Goal: Task Accomplishment & Management: Contribute content

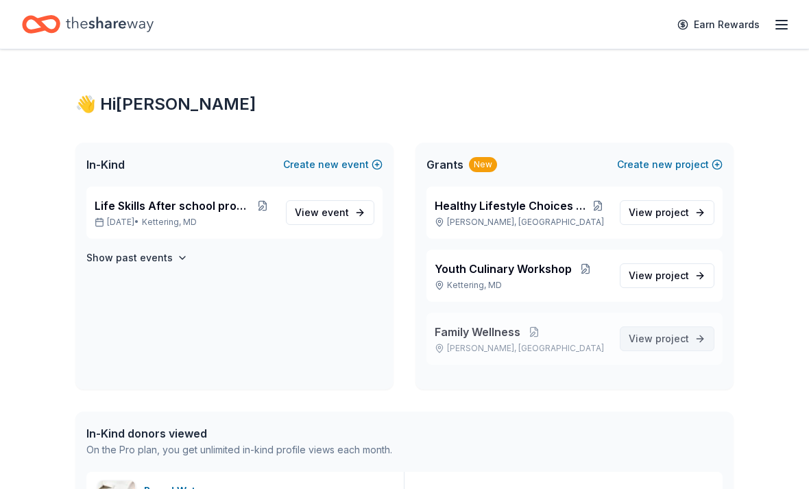
click at [684, 342] on span "project" at bounding box center [672, 339] width 34 height 12
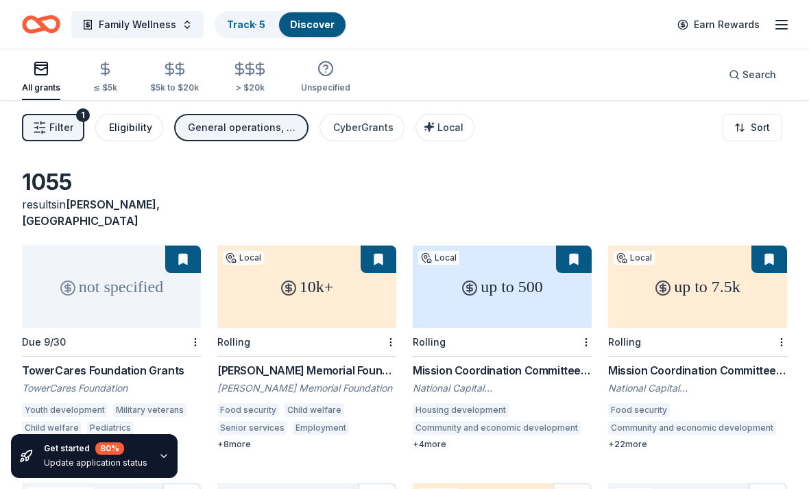
click at [135, 135] on div "Eligibility" at bounding box center [130, 127] width 43 height 16
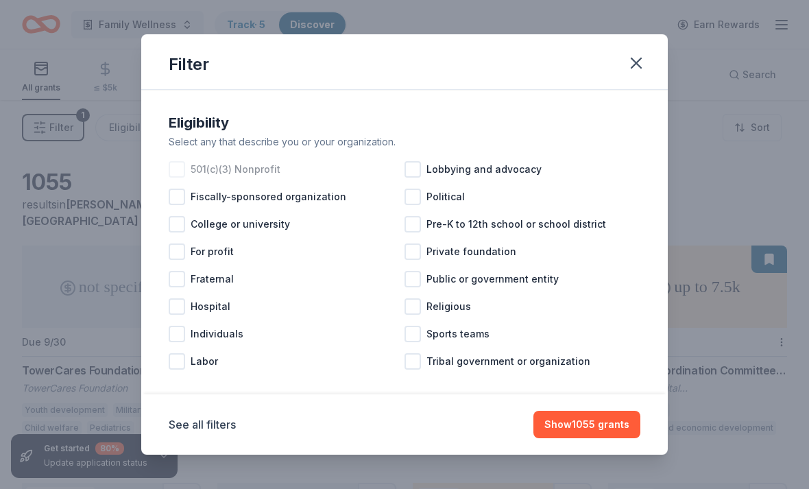
click at [183, 168] on div at bounding box center [177, 169] width 16 height 16
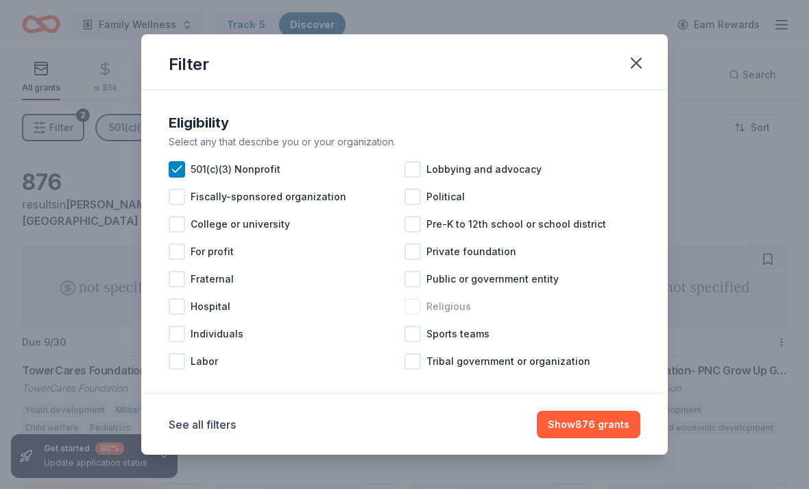
click at [418, 311] on div at bounding box center [413, 306] width 16 height 16
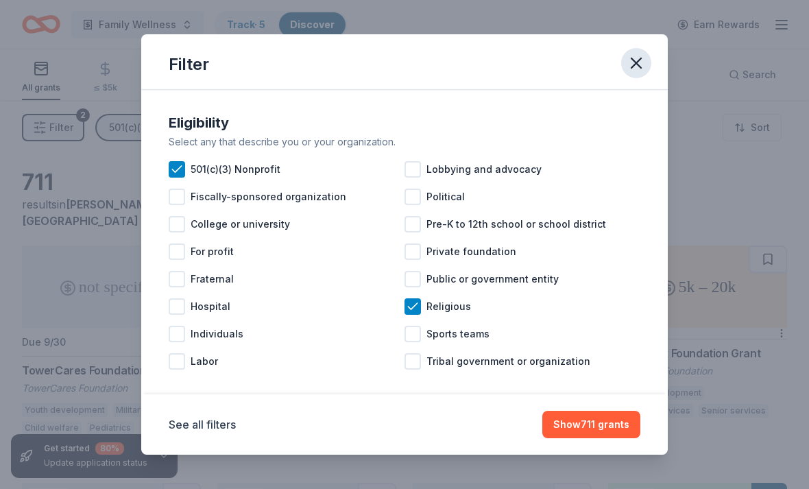
click at [640, 67] on icon "button" at bounding box center [636, 63] width 10 height 10
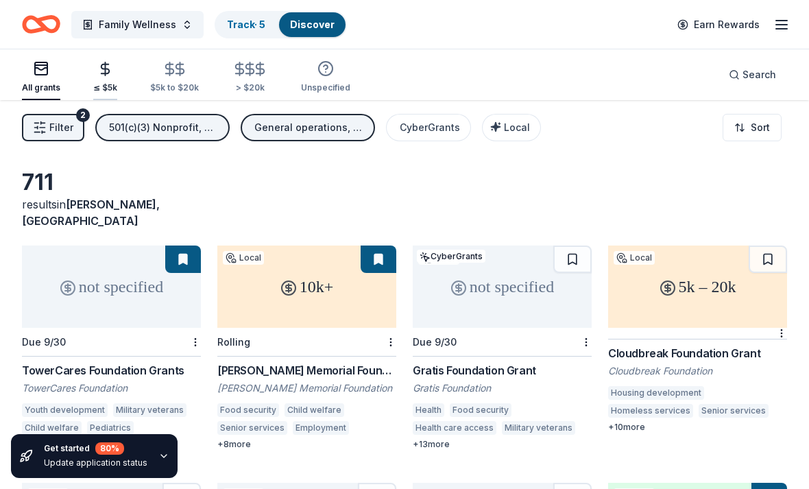
click at [115, 69] on div "button" at bounding box center [105, 69] width 24 height 16
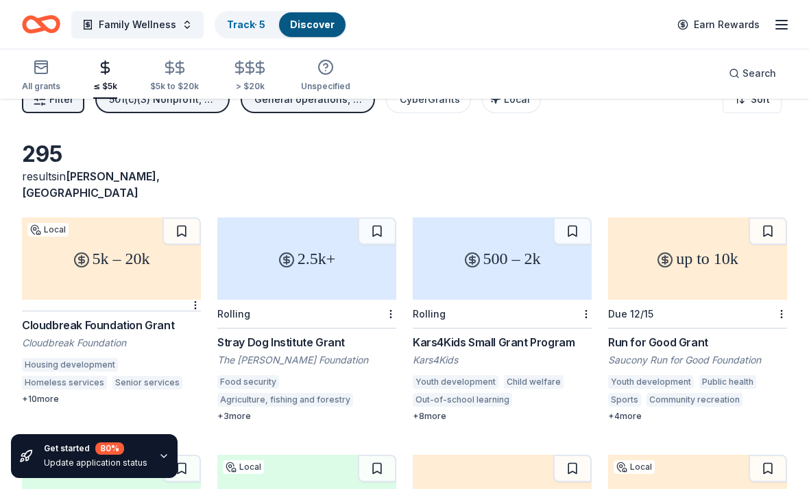
scroll to position [27, 0]
drag, startPoint x: 20, startPoint y: 307, endPoint x: 118, endPoint y: 302, distance: 98.2
drag, startPoint x: 21, startPoint y: 154, endPoint x: 120, endPoint y: 160, distance: 99.0
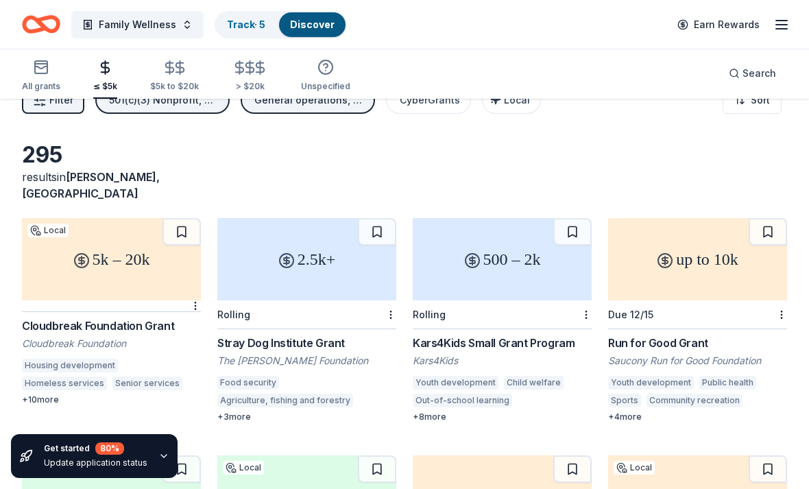
drag, startPoint x: 25, startPoint y: 147, endPoint x: 327, endPoint y: 400, distance: 393.7
drag, startPoint x: 19, startPoint y: 309, endPoint x: 132, endPoint y: 315, distance: 113.3
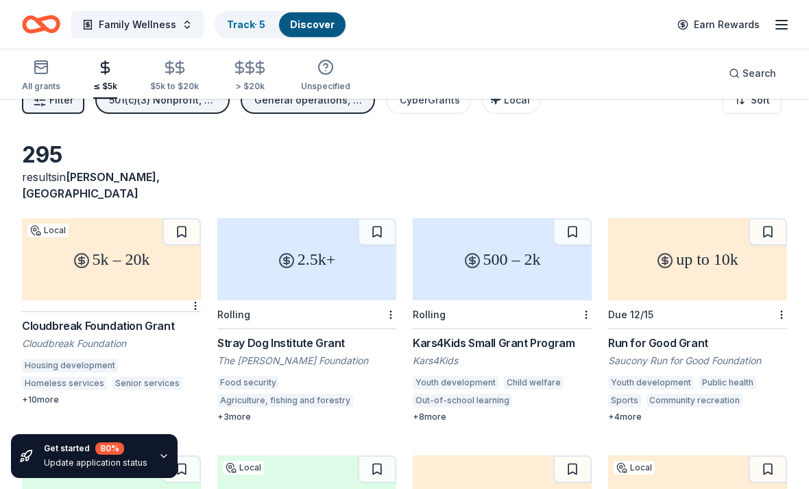
drag, startPoint x: 24, startPoint y: 327, endPoint x: 102, endPoint y: 327, distance: 78.2
click at [102, 337] on div "Cloudbreak Foundation" at bounding box center [111, 344] width 179 height 14
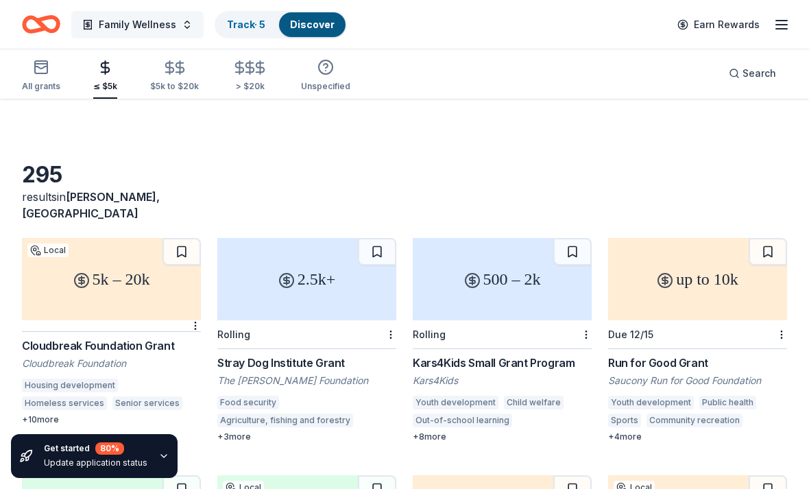
scroll to position [0, 0]
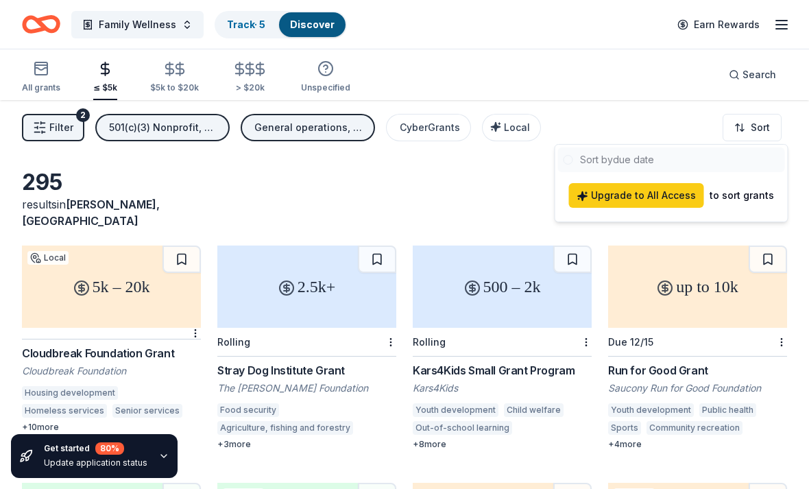
click at [650, 154] on div at bounding box center [671, 159] width 227 height 25
click at [755, 126] on html "Family Wellness Track · 5 Discover Earn Rewards All grants ≤ $5k $5k to $20k > …" at bounding box center [404, 244] width 809 height 489
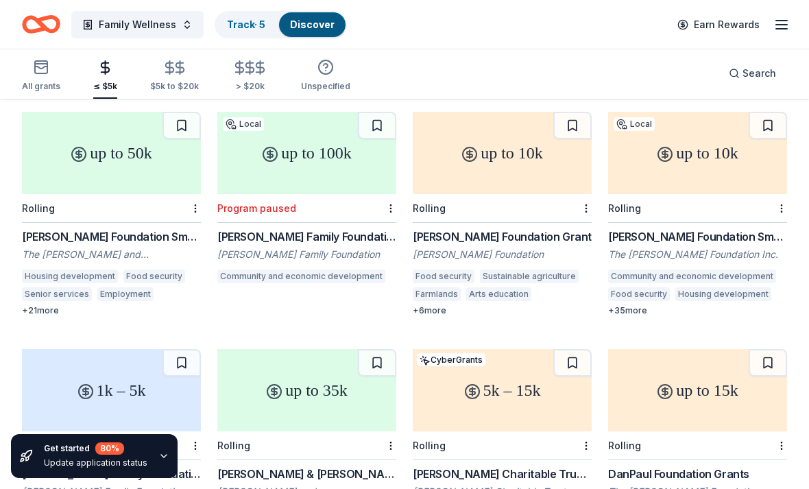
scroll to position [368, 0]
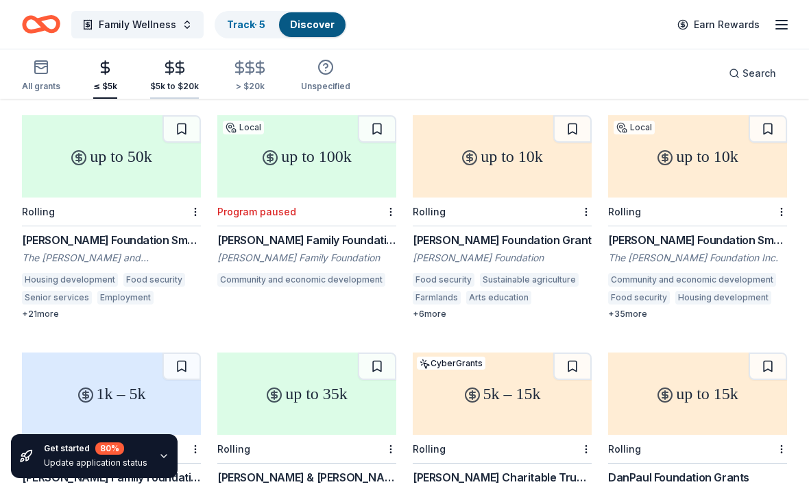
click at [178, 72] on icon "button" at bounding box center [180, 67] width 8 height 9
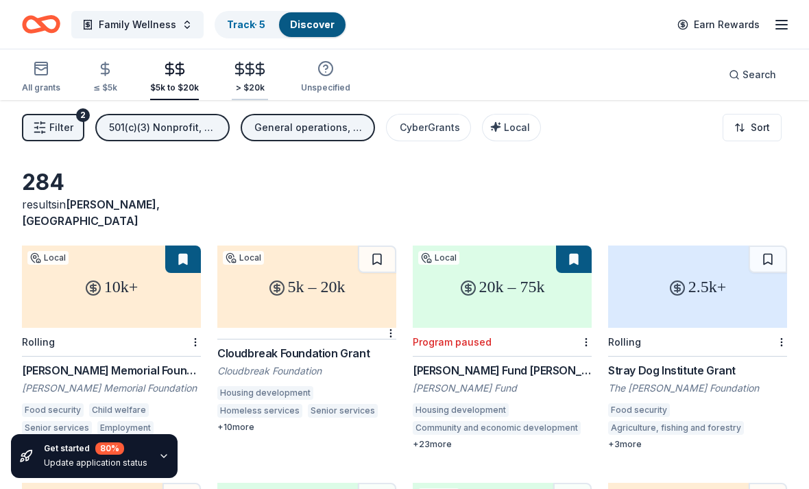
click at [252, 77] on div "> $20k" at bounding box center [250, 77] width 36 height 32
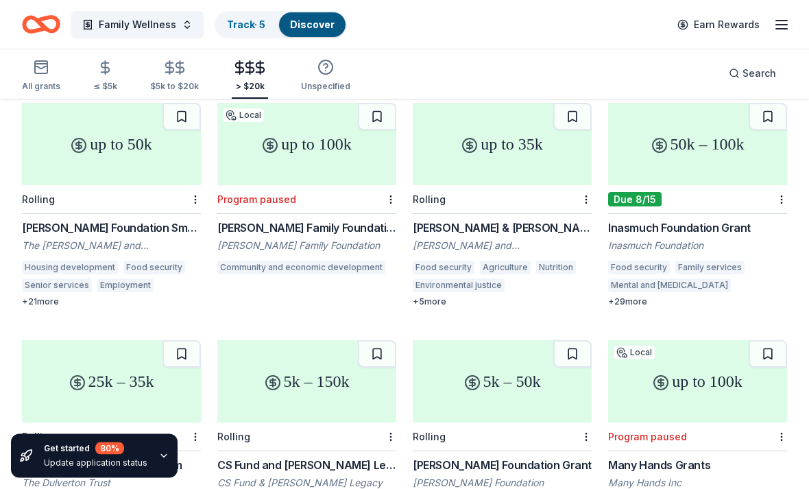
scroll to position [376, 0]
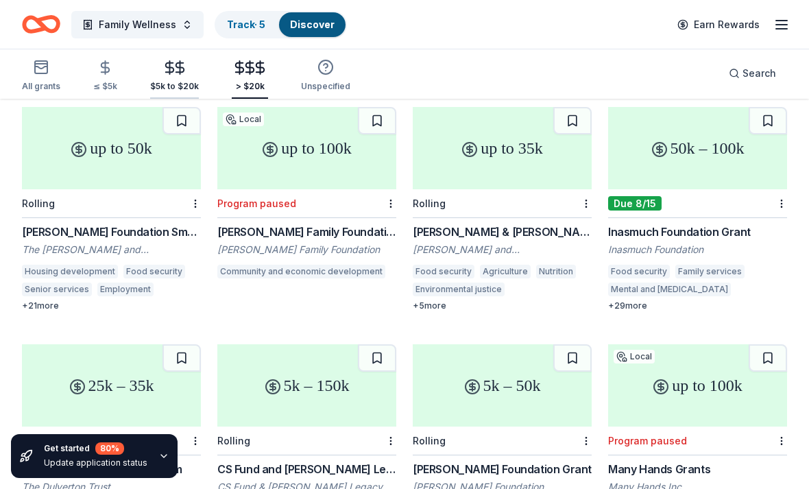
click at [180, 69] on icon "button" at bounding box center [180, 67] width 8 height 9
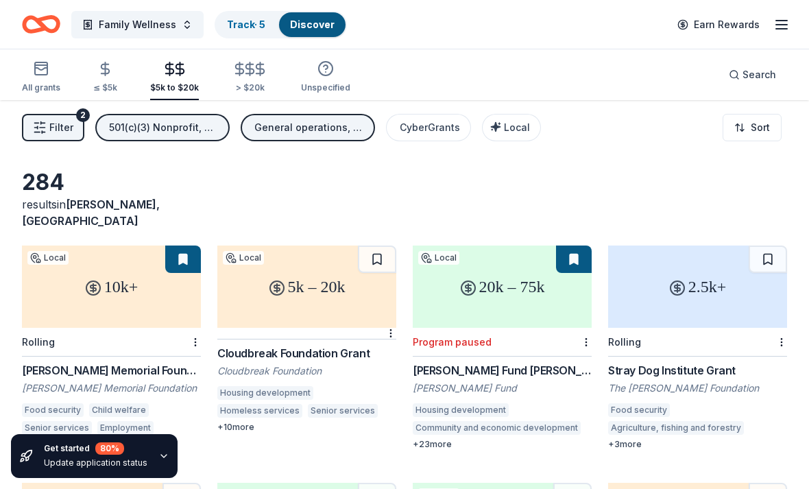
click at [307, 128] on div "General operations, Projects & programming, Training and capacity building" at bounding box center [309, 127] width 110 height 16
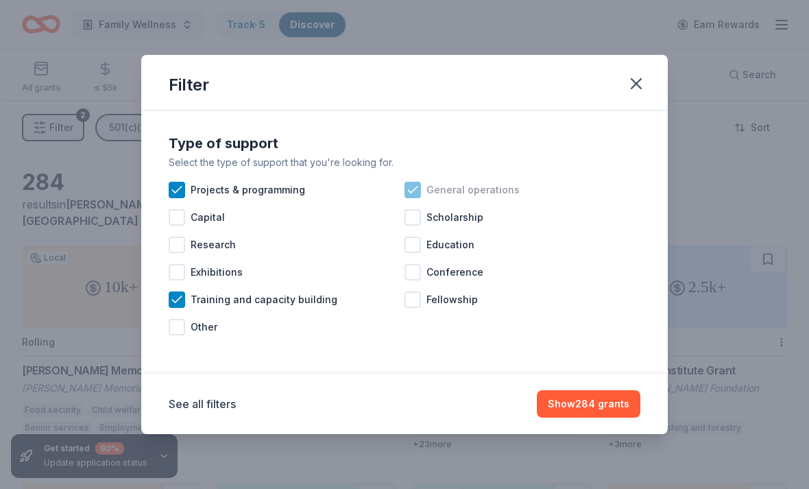
click at [418, 194] on icon at bounding box center [413, 190] width 14 height 14
click at [184, 298] on div at bounding box center [177, 299] width 16 height 16
click at [182, 191] on icon at bounding box center [177, 190] width 14 height 14
click at [417, 278] on div at bounding box center [413, 272] width 16 height 16
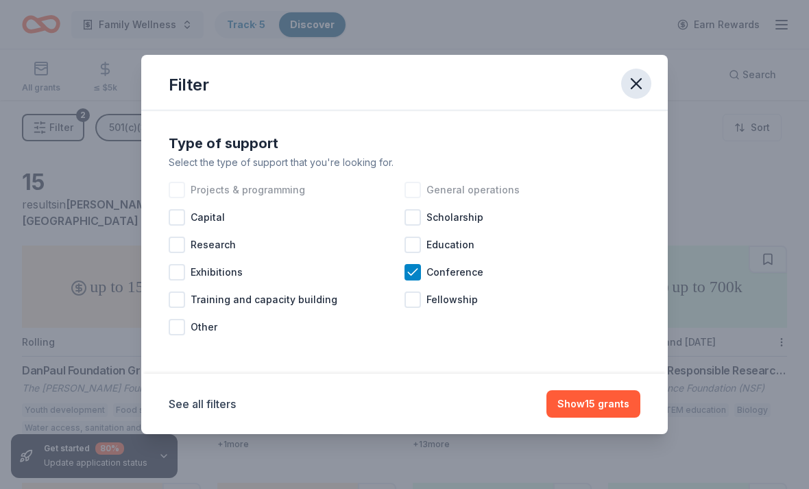
click at [638, 90] on icon "button" at bounding box center [636, 83] width 19 height 19
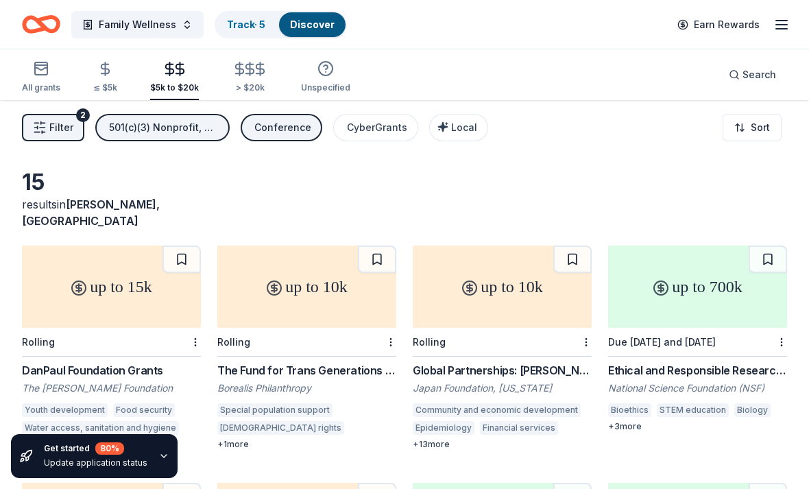
click at [278, 130] on div "Conference" at bounding box center [282, 127] width 57 height 16
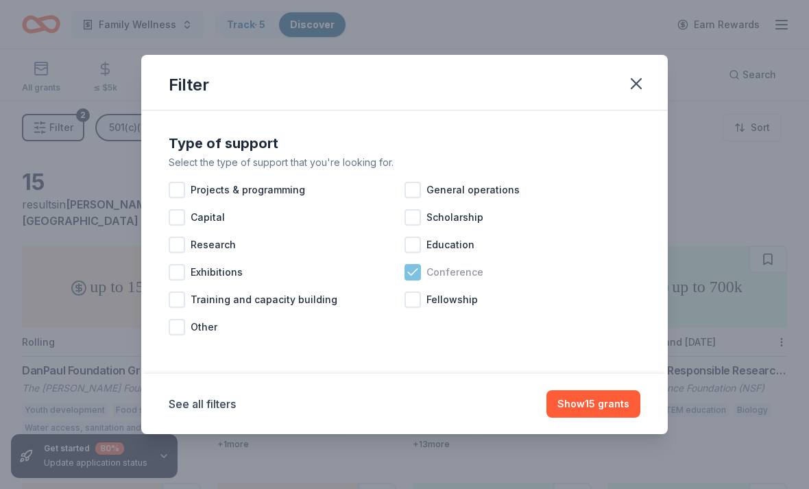
click at [420, 272] on div at bounding box center [413, 272] width 16 height 16
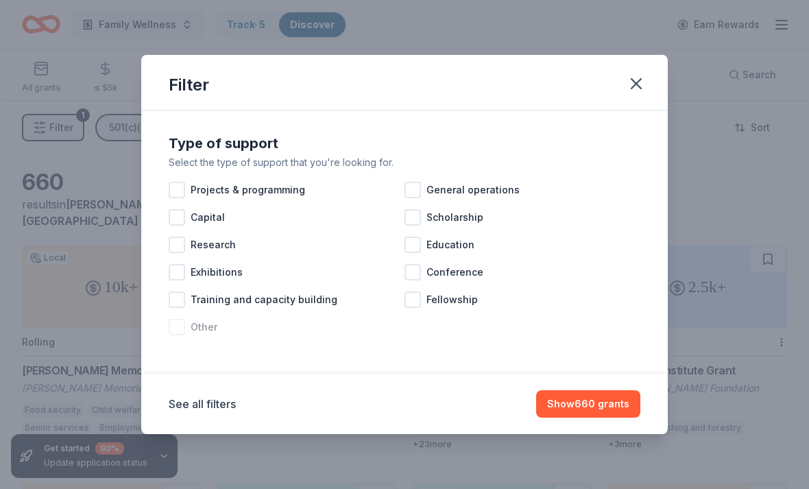
click at [186, 331] on div "Other" at bounding box center [287, 326] width 236 height 27
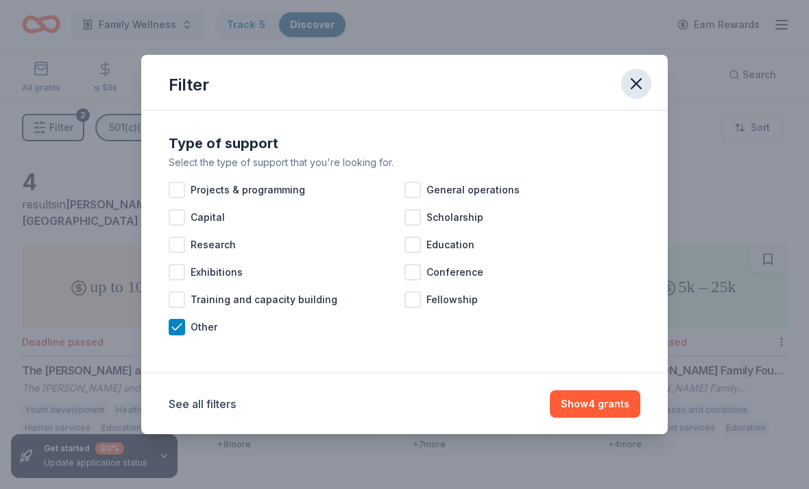
click at [636, 82] on icon "button" at bounding box center [636, 83] width 19 height 19
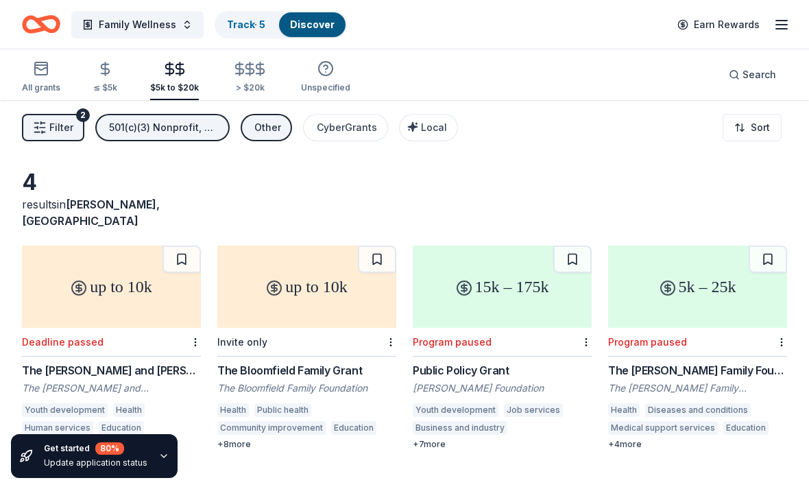
click at [267, 138] on button "Other" at bounding box center [266, 127] width 51 height 27
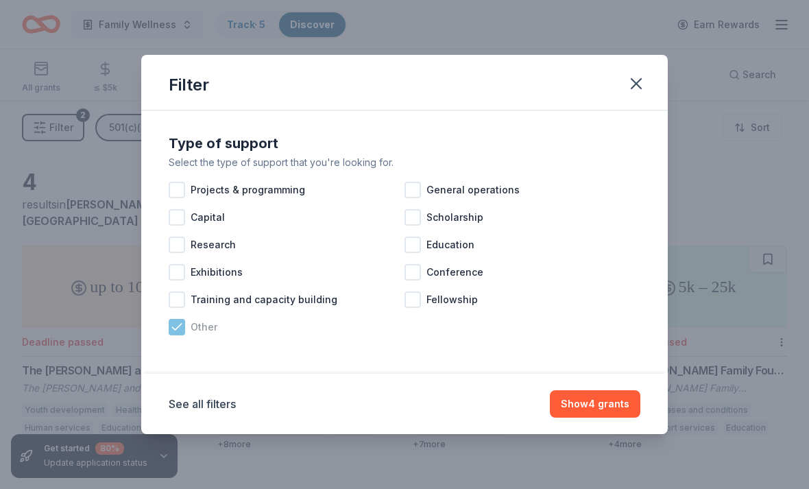
click at [182, 333] on icon at bounding box center [177, 327] width 14 height 14
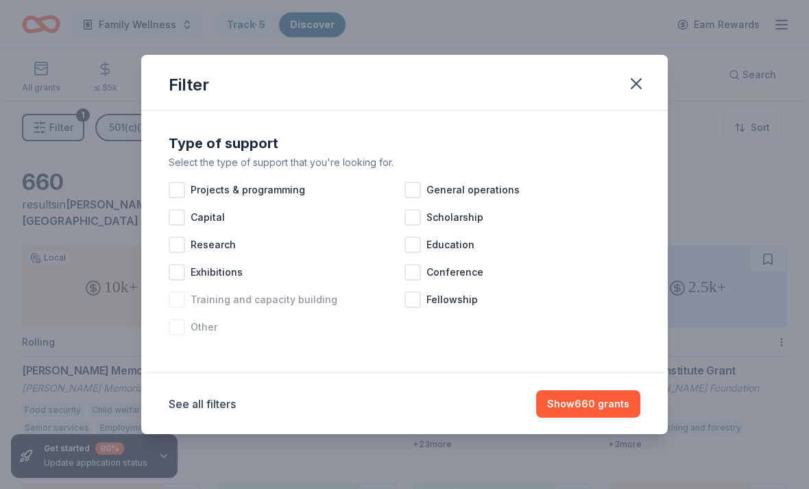
click at [184, 303] on div at bounding box center [177, 299] width 16 height 16
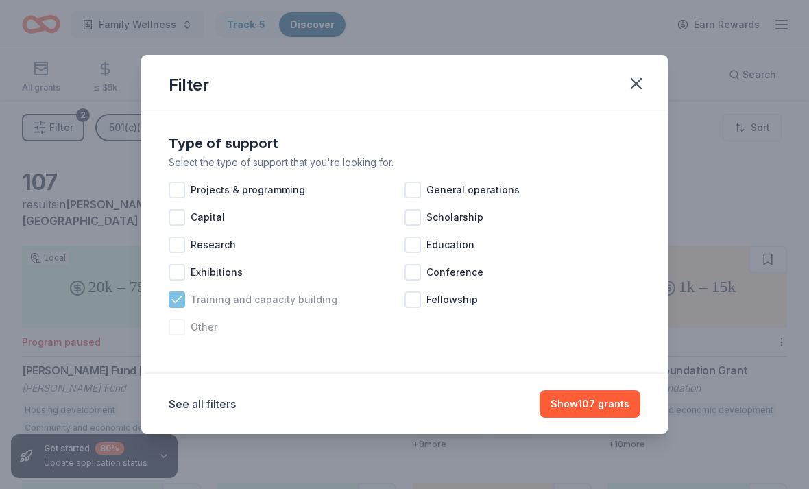
click at [181, 300] on icon at bounding box center [177, 300] width 14 height 14
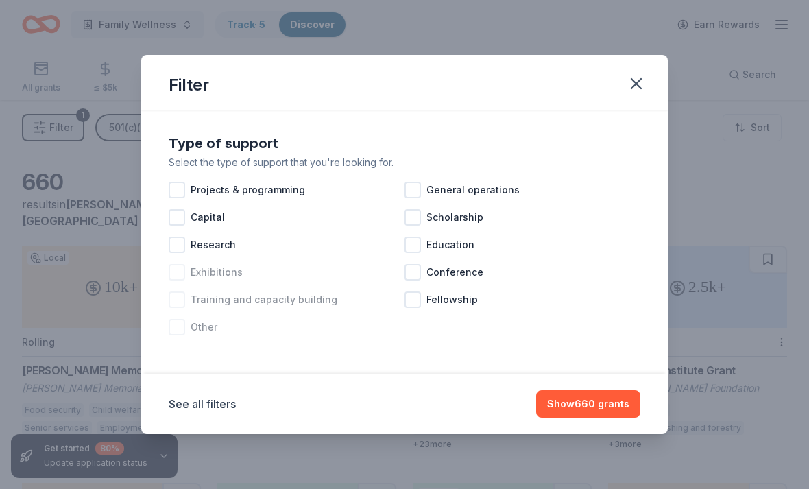
click at [182, 272] on div at bounding box center [177, 272] width 16 height 16
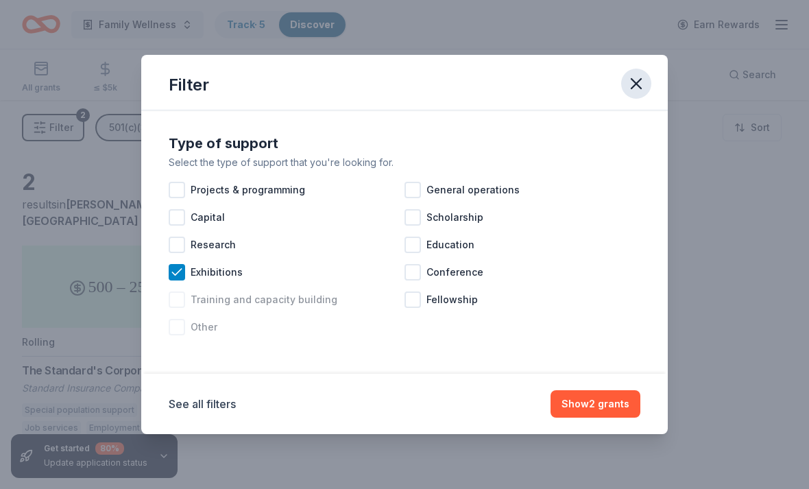
click at [641, 85] on icon "button" at bounding box center [636, 83] width 19 height 19
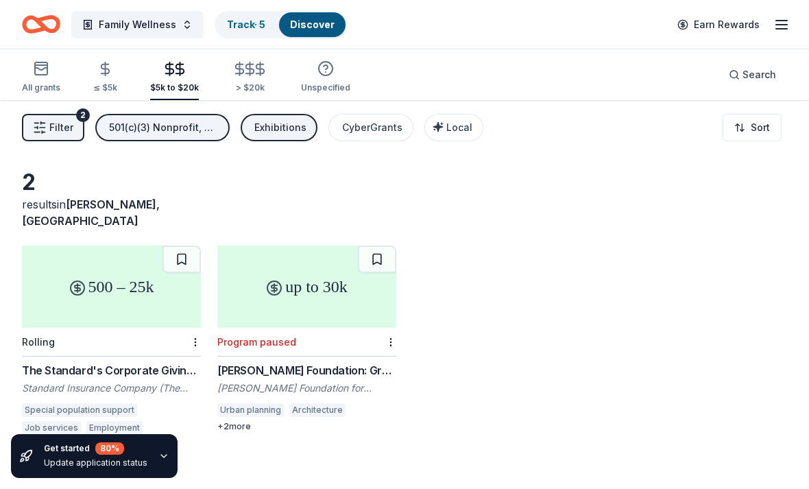
click at [287, 133] on div "Exhibitions" at bounding box center [280, 127] width 52 height 16
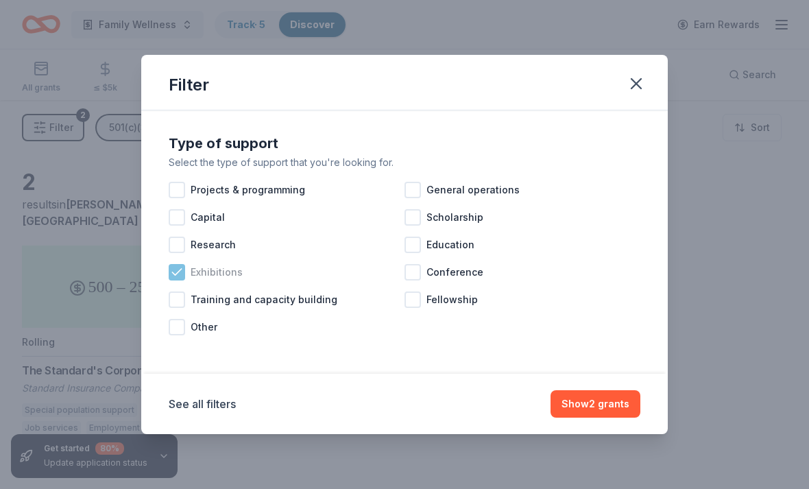
click at [184, 277] on div at bounding box center [177, 272] width 16 height 16
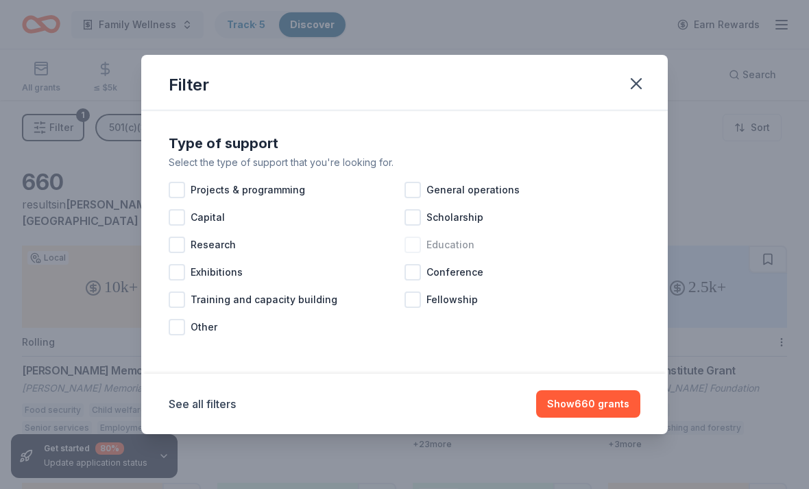
click at [422, 248] on div "Education" at bounding box center [523, 244] width 236 height 27
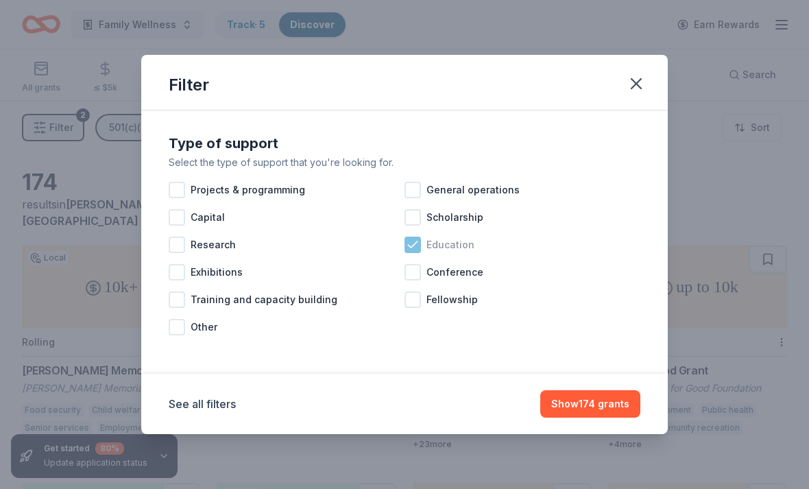
click at [421, 250] on div "Education" at bounding box center [523, 244] width 236 height 27
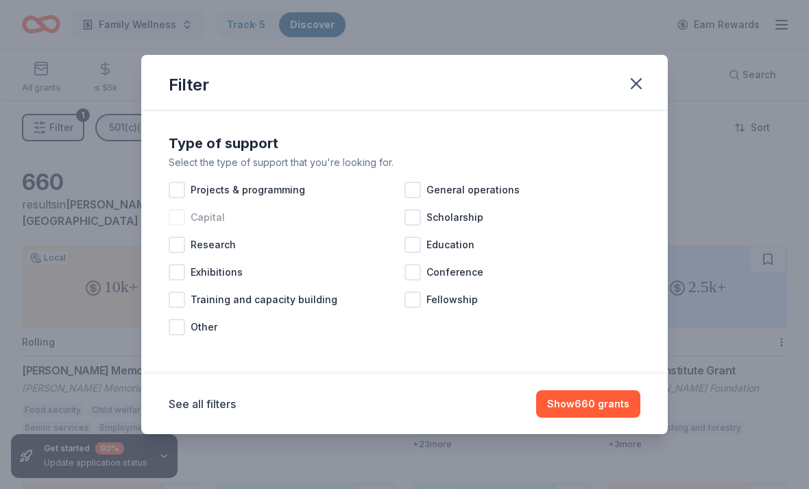
click at [191, 219] on span "Capital" at bounding box center [208, 217] width 34 height 16
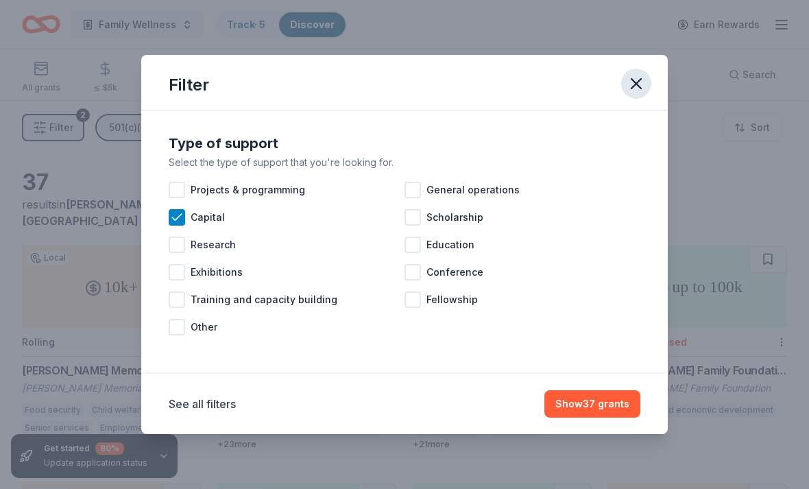
click at [630, 86] on icon "button" at bounding box center [636, 83] width 19 height 19
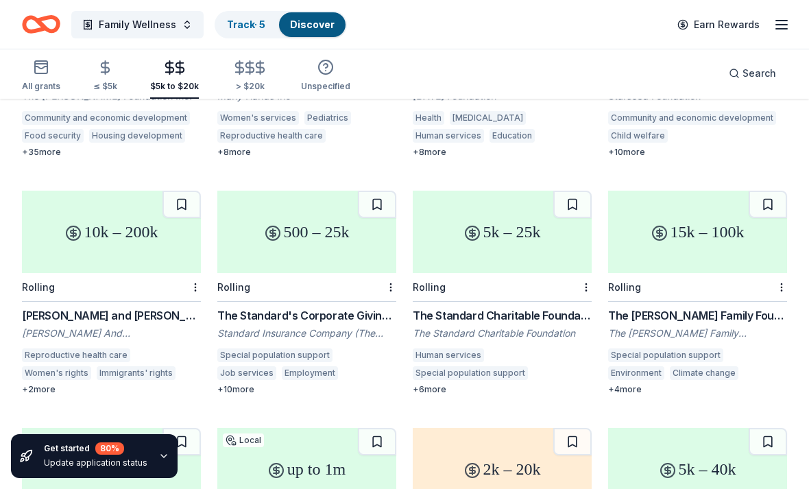
scroll to position [528, 0]
click at [330, 71] on div "button" at bounding box center [325, 67] width 49 height 16
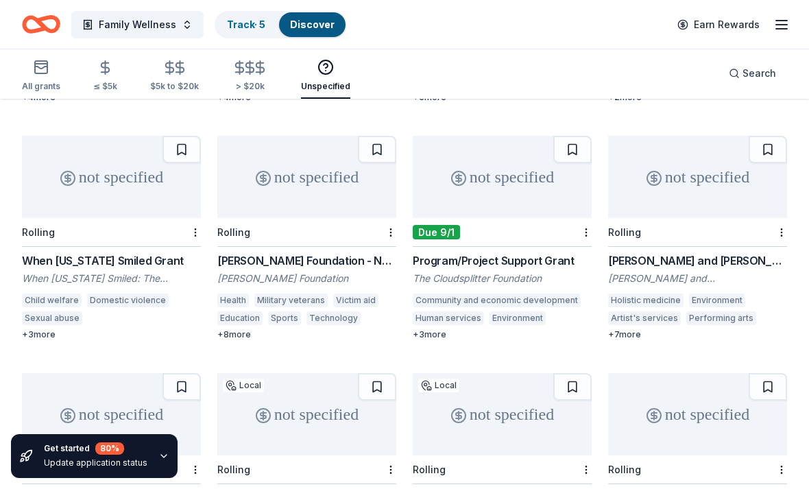
scroll to position [821, 0]
click at [254, 19] on link "Track · 5" at bounding box center [246, 25] width 38 height 12
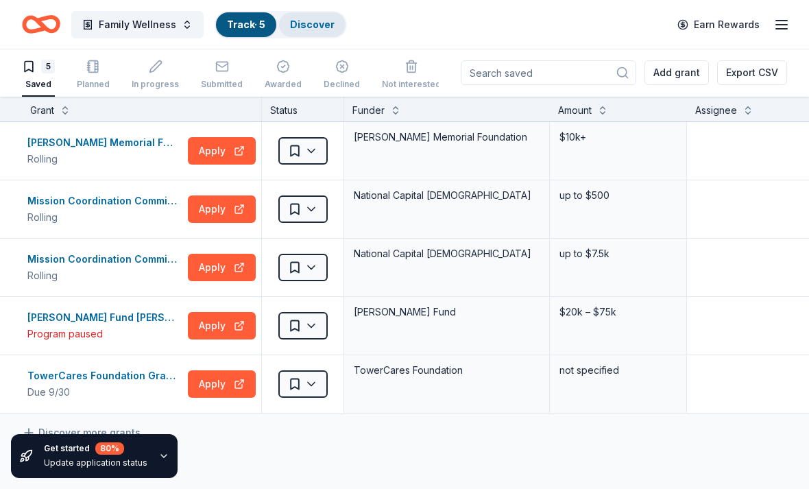
click at [304, 29] on link "Discover" at bounding box center [312, 25] width 45 height 12
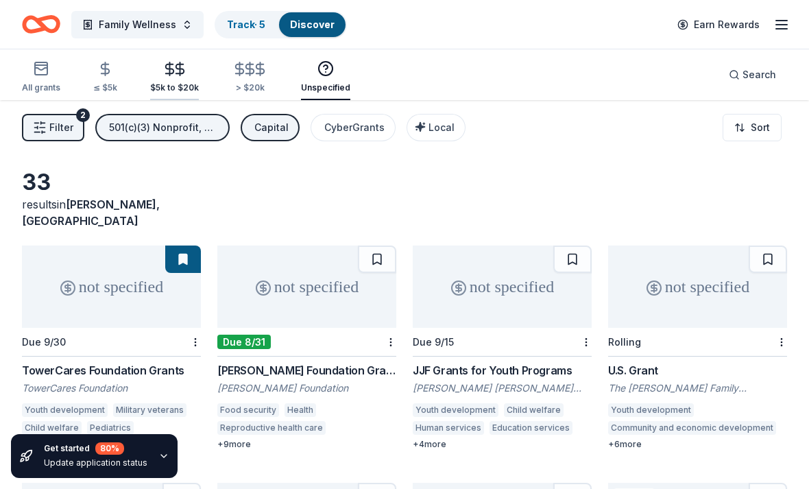
click at [181, 67] on icon "button" at bounding box center [180, 69] width 16 height 16
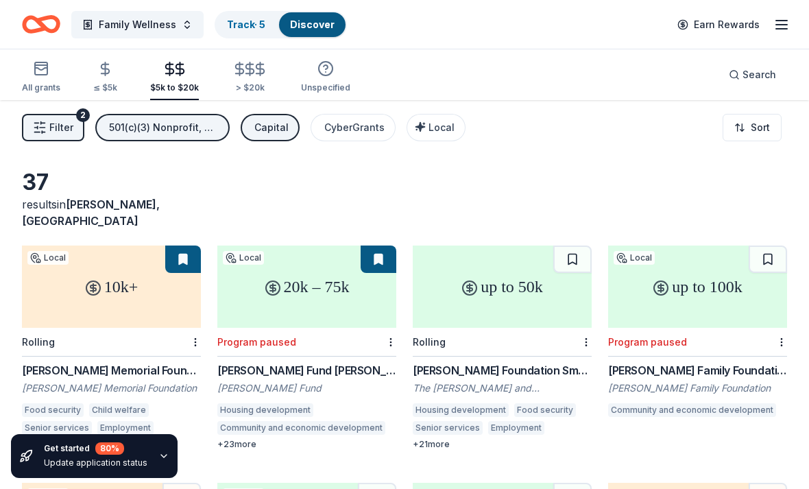
click at [189, 74] on div "button" at bounding box center [174, 69] width 49 height 16
click at [179, 69] on icon "button" at bounding box center [180, 68] width 8 height 9
click at [186, 69] on div "button" at bounding box center [174, 69] width 49 height 16
click at [162, 69] on icon "button" at bounding box center [170, 69] width 16 height 16
click at [185, 68] on div "button" at bounding box center [174, 69] width 49 height 16
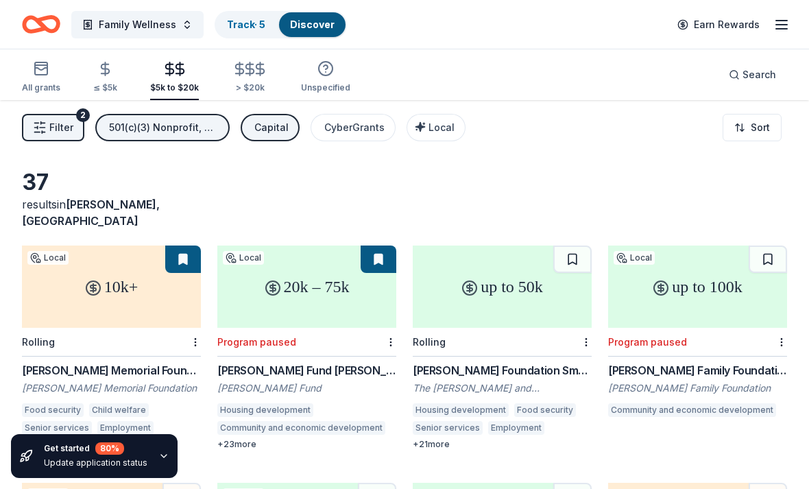
click at [136, 71] on div "All grants ≤ $5k $5k to $20k > $20k Unspecified" at bounding box center [186, 77] width 328 height 45
click at [50, 67] on div "button" at bounding box center [41, 68] width 38 height 16
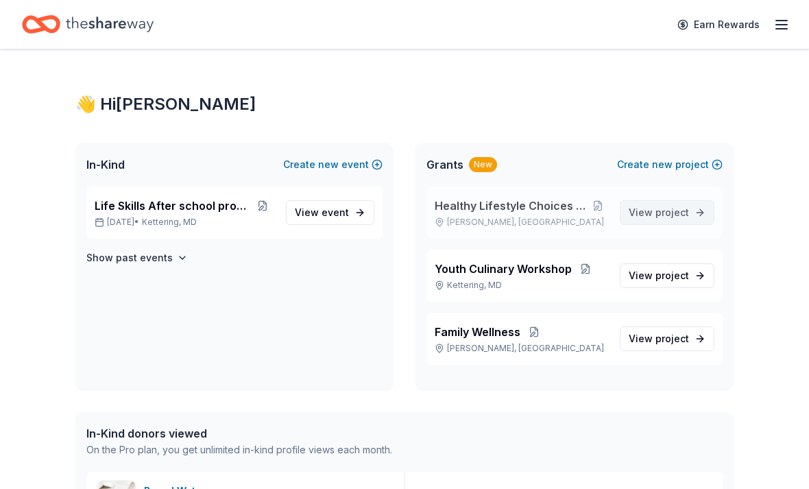
click at [679, 206] on span "project" at bounding box center [672, 212] width 34 height 12
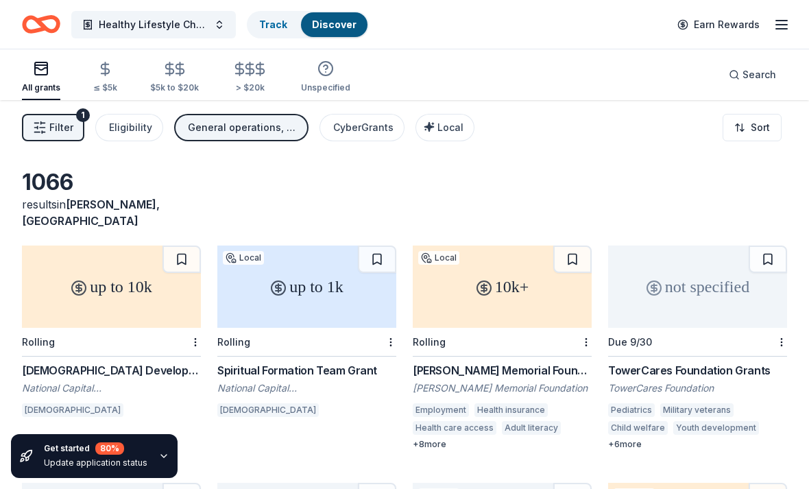
click at [64, 125] on span "Filter" at bounding box center [61, 127] width 24 height 16
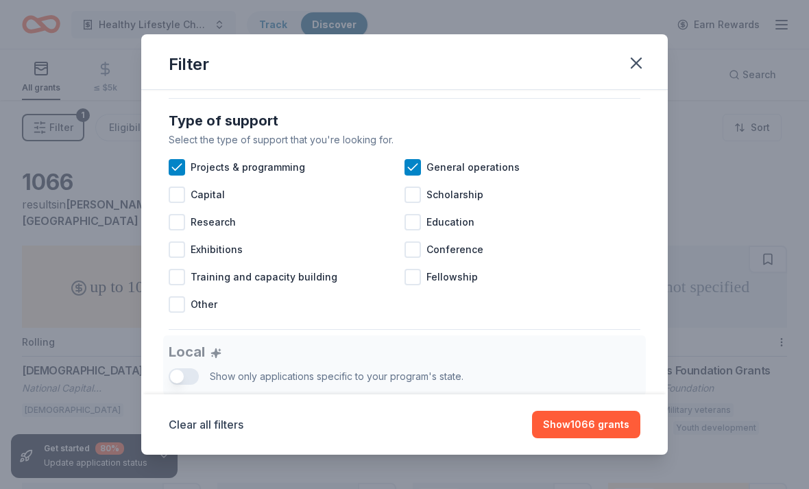
scroll to position [540, 0]
click at [419, 162] on icon at bounding box center [413, 167] width 14 height 14
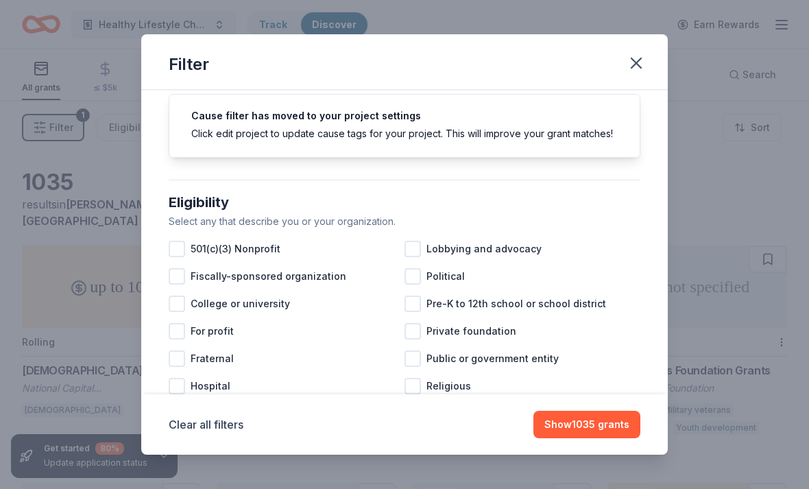
scroll to position [40, 0]
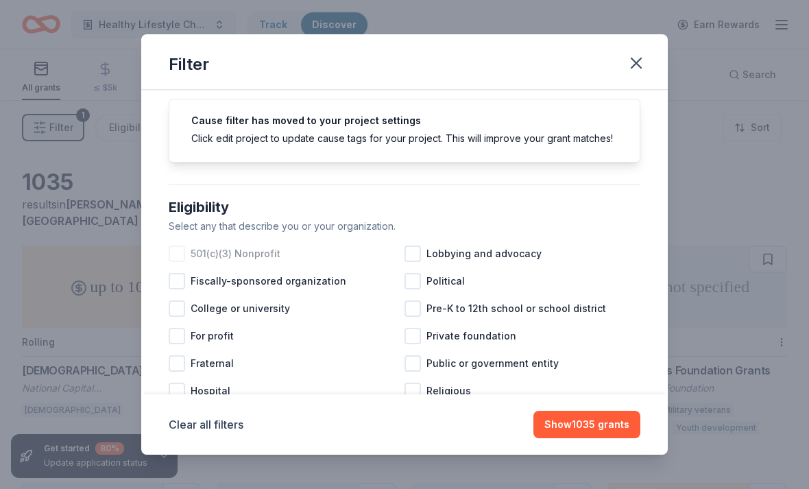
click at [185, 251] on div "501(c)(3) Nonprofit" at bounding box center [287, 253] width 236 height 27
click at [632, 68] on icon "button" at bounding box center [636, 63] width 10 height 10
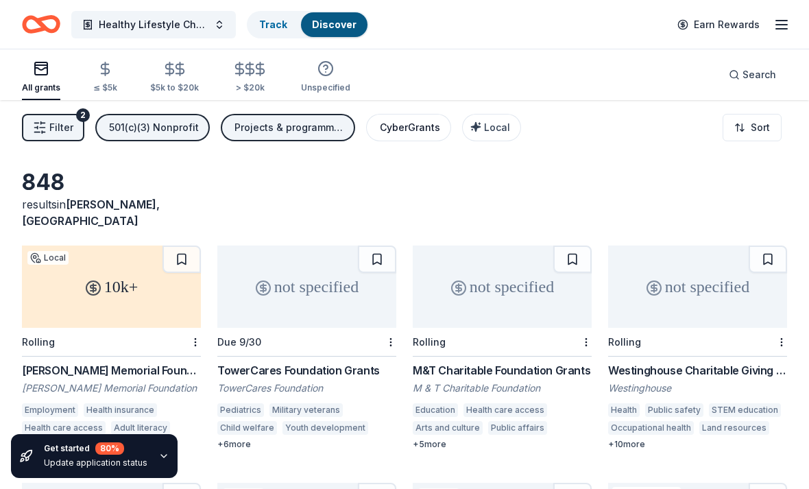
click at [403, 119] on button "CyberGrants" at bounding box center [408, 127] width 85 height 27
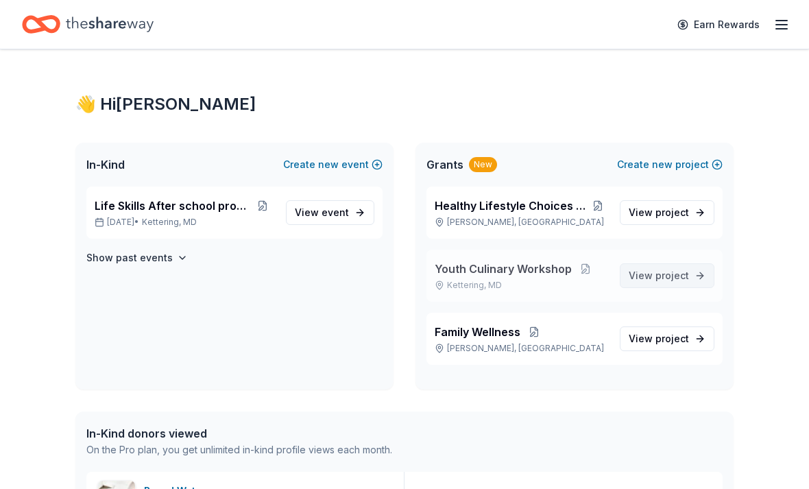
click at [672, 282] on span "View project" at bounding box center [659, 275] width 60 height 16
click at [682, 279] on span "project" at bounding box center [672, 275] width 34 height 12
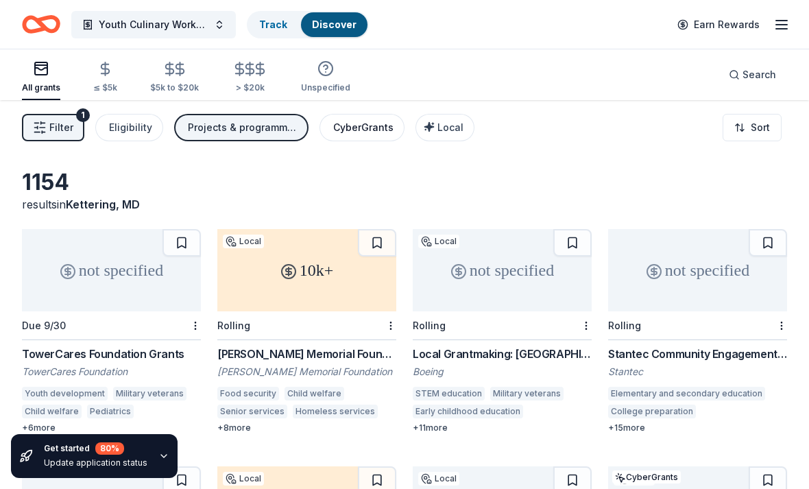
click at [357, 132] on div "CyberGrants" at bounding box center [363, 127] width 60 height 16
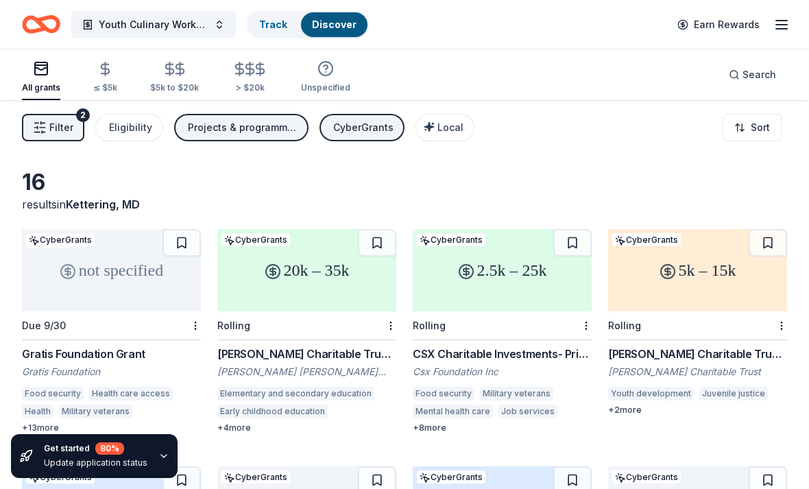
click at [359, 136] on button "CyberGrants" at bounding box center [362, 127] width 85 height 27
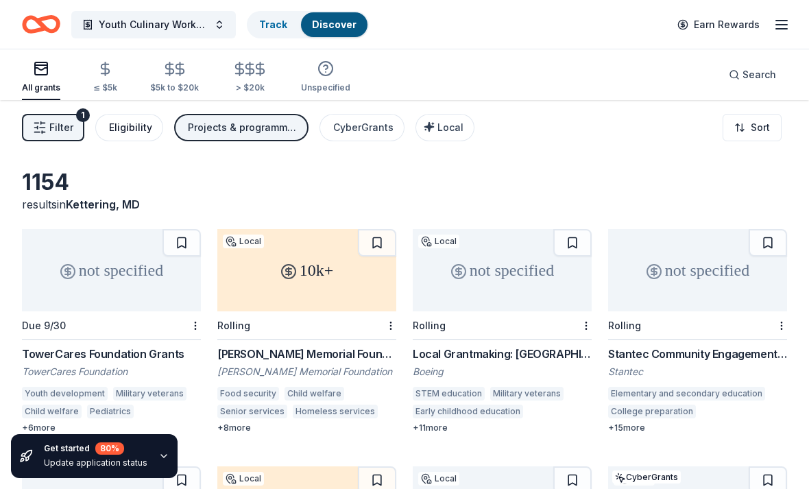
click at [128, 134] on div "Eligibility" at bounding box center [130, 127] width 43 height 16
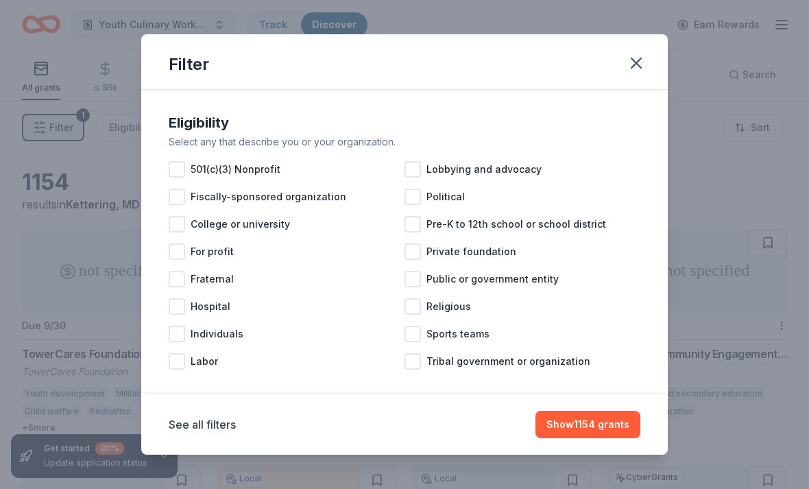
click at [166, 176] on div "Eligibility Select any that describe you or your organization. 501(c)(3) Nonpro…" at bounding box center [404, 243] width 483 height 274
click at [180, 178] on div at bounding box center [177, 169] width 16 height 16
click at [644, 66] on icon "button" at bounding box center [636, 62] width 19 height 19
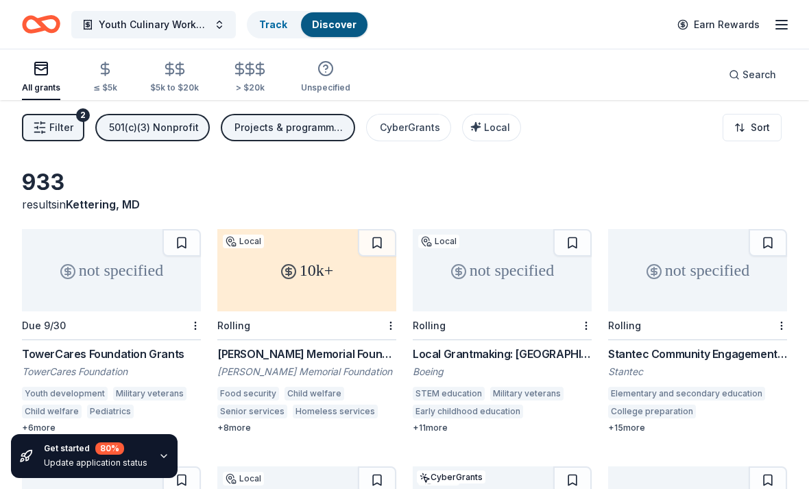
click at [272, 132] on div "Projects & programming, General operations, Training and capacity building" at bounding box center [289, 127] width 110 height 16
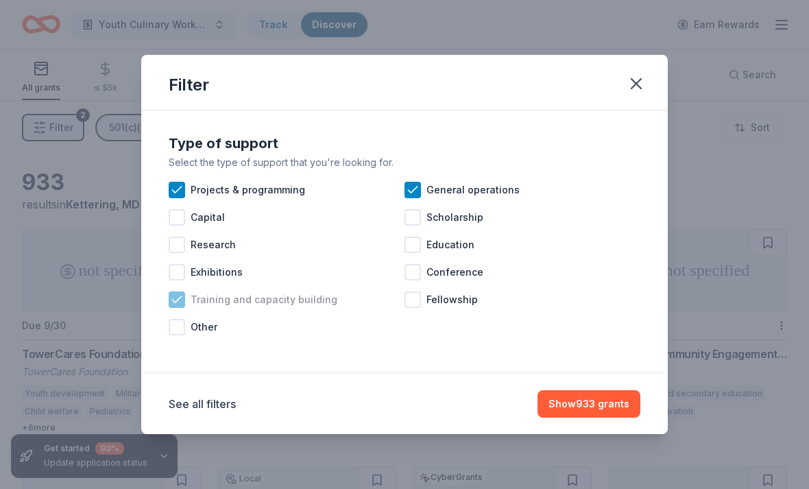
click at [178, 304] on icon at bounding box center [177, 300] width 14 height 14
click at [413, 197] on div at bounding box center [413, 190] width 16 height 16
click at [182, 194] on icon at bounding box center [177, 190] width 14 height 14
click at [421, 194] on div "General operations" at bounding box center [523, 189] width 236 height 27
click at [640, 93] on icon "button" at bounding box center [636, 83] width 19 height 19
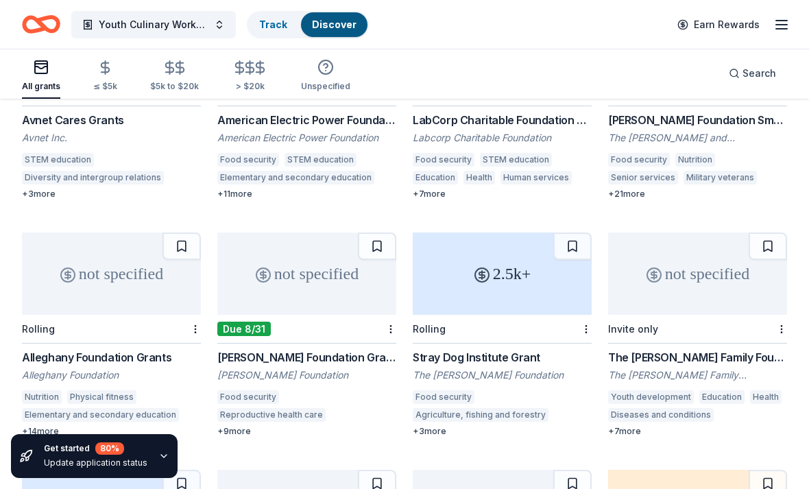
scroll to position [706, 0]
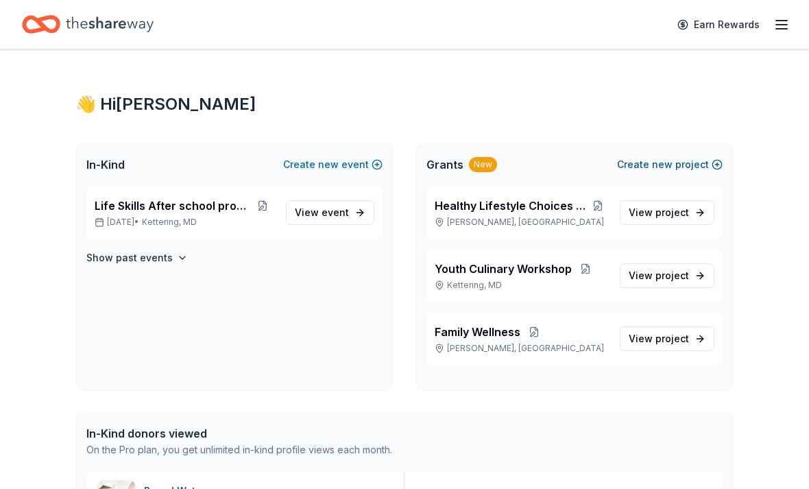
click at [702, 170] on button "Create new project" at bounding box center [670, 164] width 106 height 16
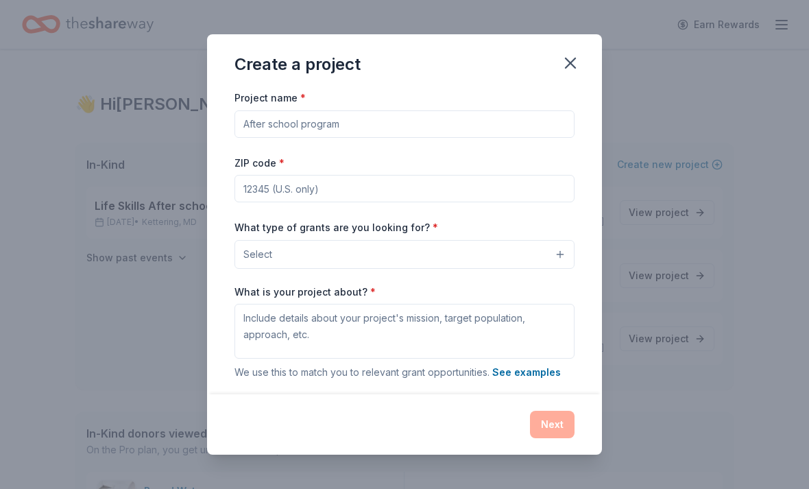
click at [401, 125] on input "Project name *" at bounding box center [404, 123] width 340 height 27
type input "Affordable Housing"
click at [352, 182] on input "ZIP code *" at bounding box center [404, 188] width 340 height 27
type input "20769"
click at [368, 257] on button "Select" at bounding box center [404, 254] width 340 height 29
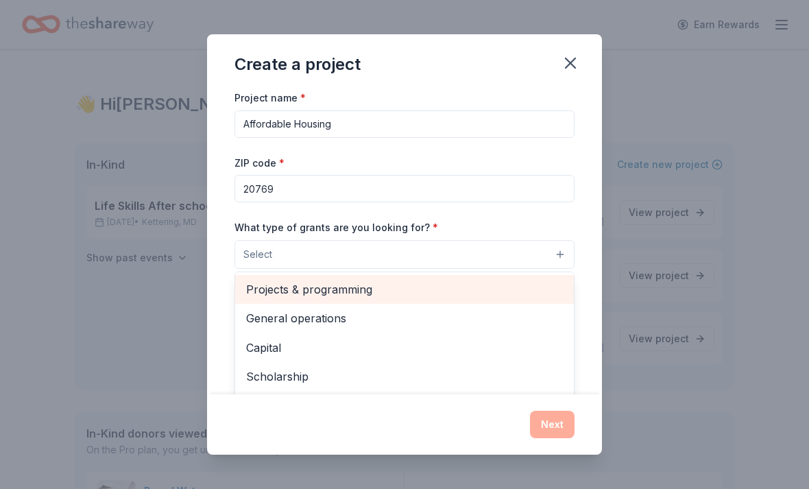
click at [357, 289] on span "Projects & programming" at bounding box center [404, 289] width 317 height 18
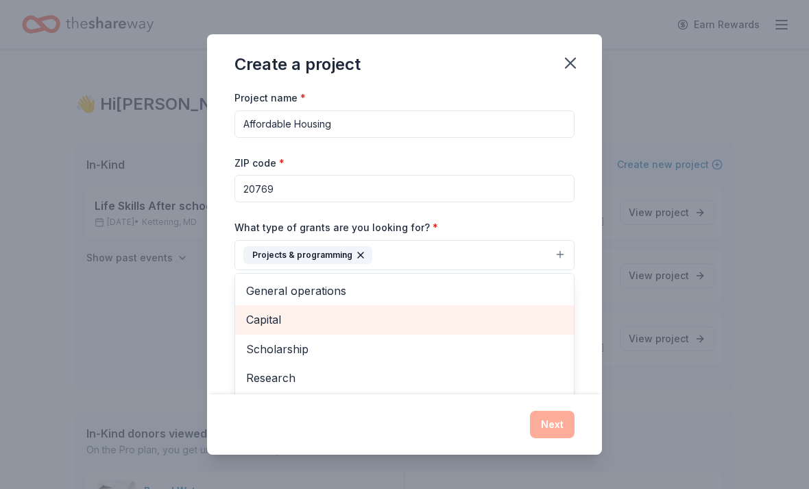
click at [291, 314] on span "Capital" at bounding box center [404, 320] width 317 height 18
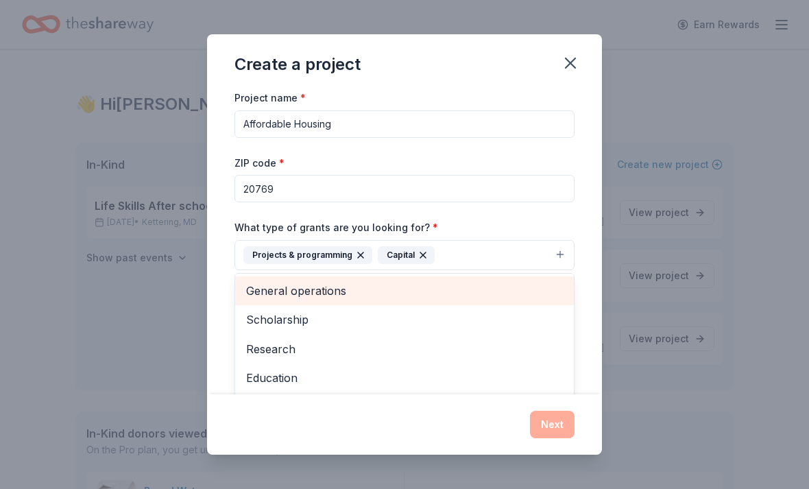
click at [326, 296] on span "General operations" at bounding box center [404, 291] width 317 height 18
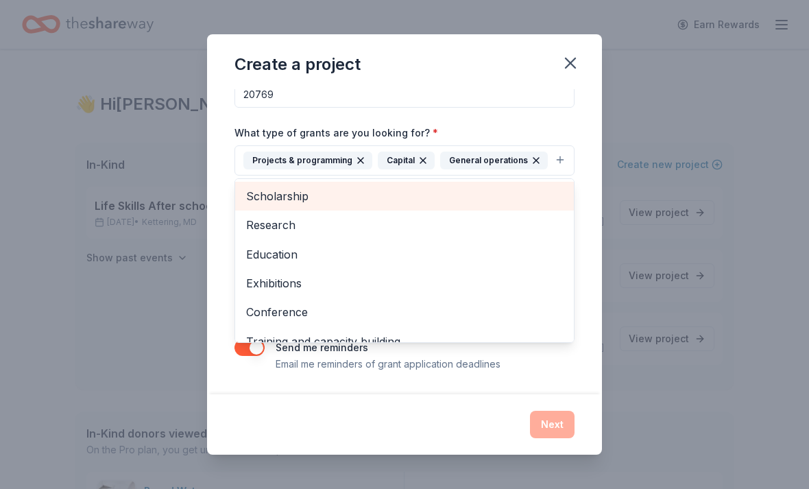
scroll to position [95, 0]
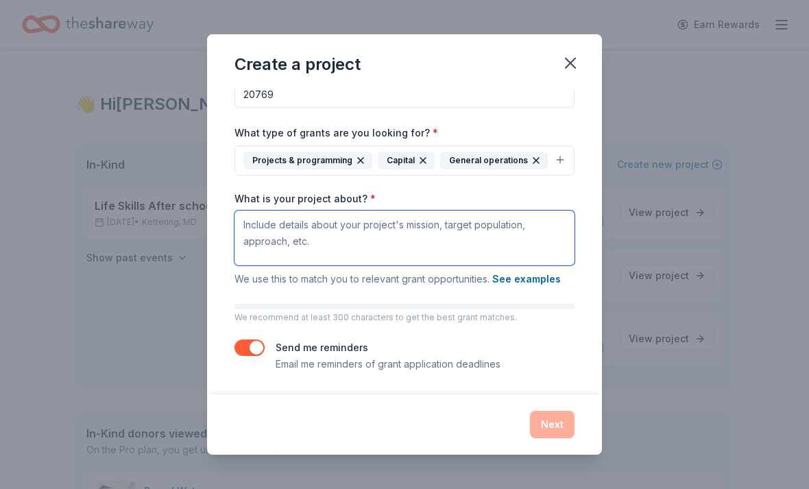
click at [424, 235] on textarea "What is your project about? *" at bounding box center [404, 237] width 340 height 55
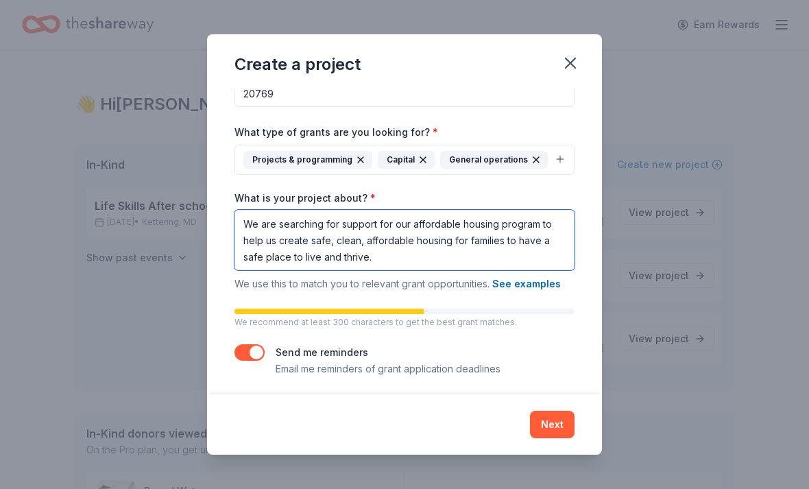
type textarea "We are searching for support for our affordable housing program to help us crea…"
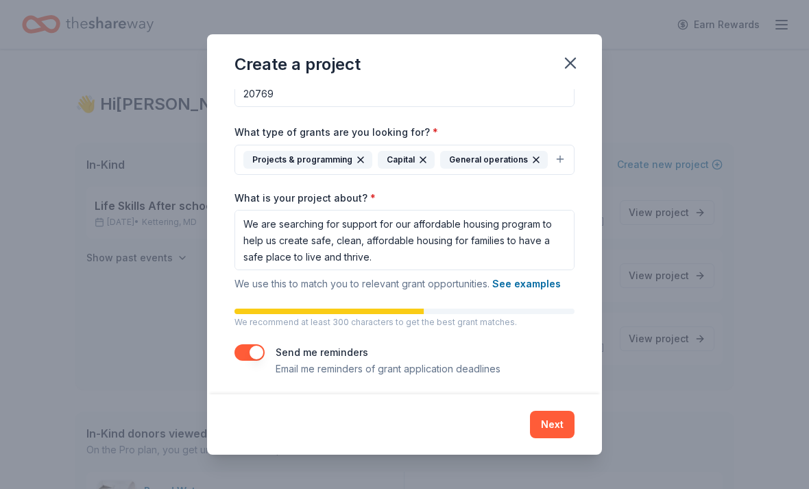
click at [253, 353] on button "button" at bounding box center [249, 352] width 30 height 16
click at [548, 431] on button "Next" at bounding box center [552, 424] width 45 height 27
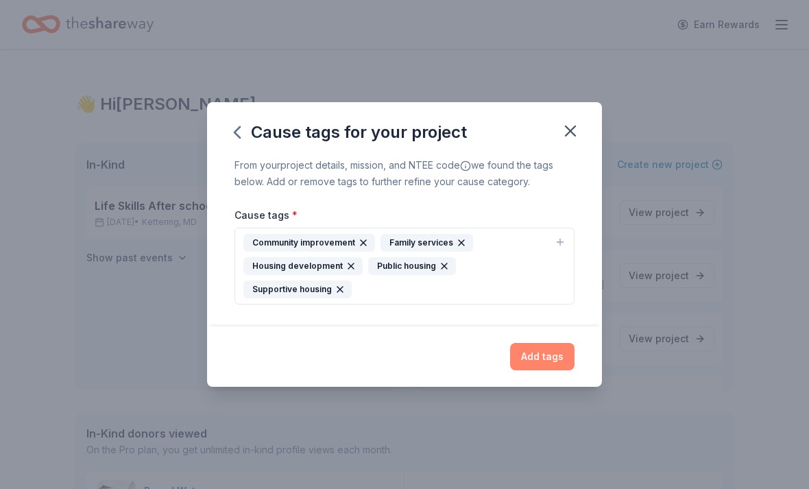
click at [545, 359] on button "Add tags" at bounding box center [542, 356] width 64 height 27
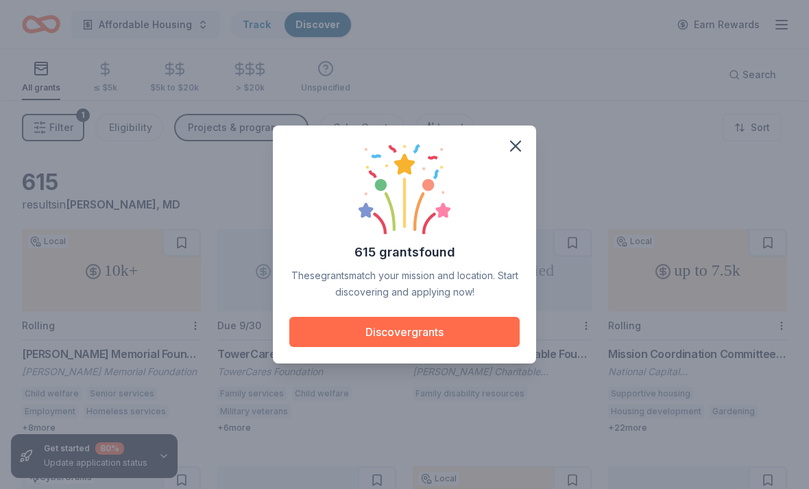
click at [426, 324] on button "Discover grants" at bounding box center [404, 332] width 230 height 30
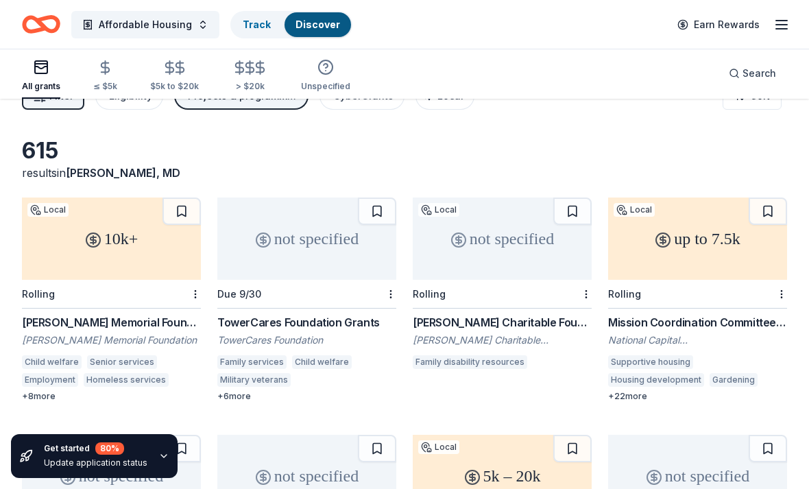
scroll to position [30, 0]
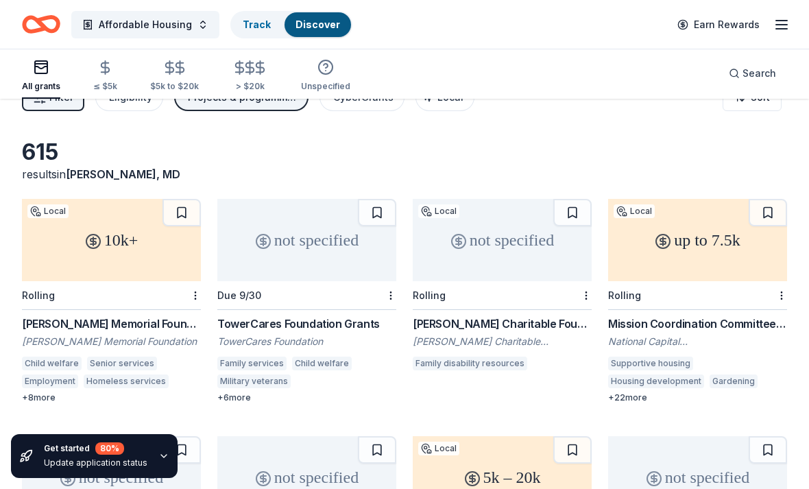
click at [783, 26] on icon "button" at bounding box center [781, 24] width 16 height 16
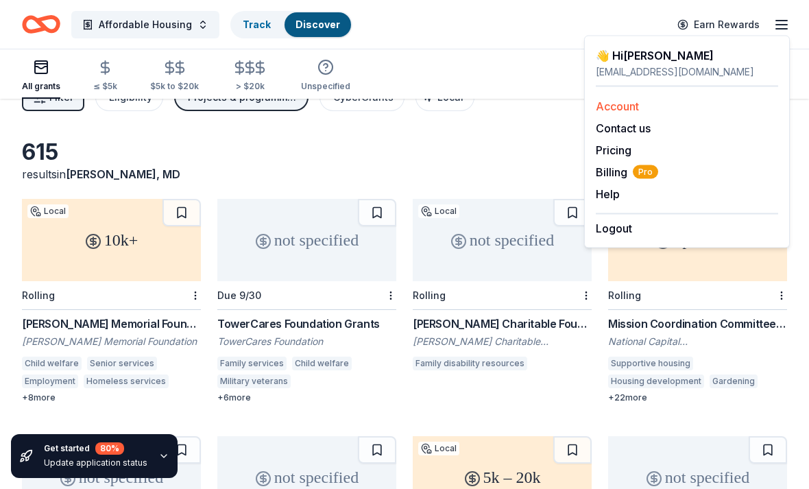
click at [634, 111] on link "Account" at bounding box center [617, 106] width 43 height 14
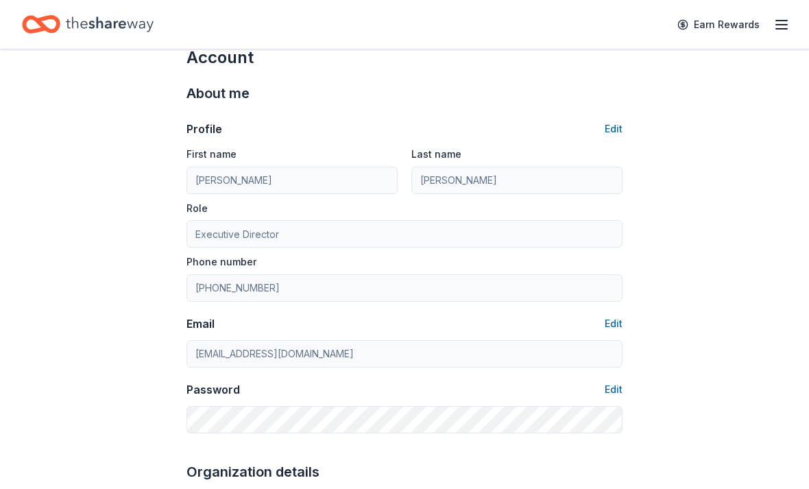
click at [775, 21] on icon "button" at bounding box center [781, 24] width 16 height 16
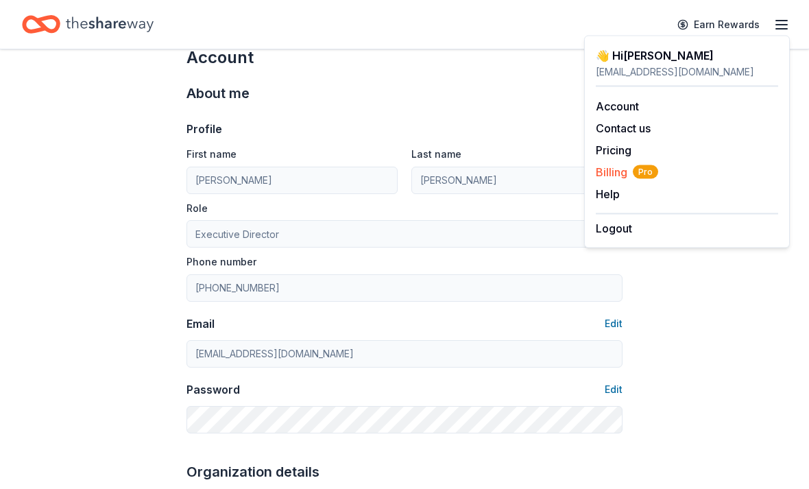
click at [614, 175] on span "Billing Pro" at bounding box center [627, 172] width 62 height 16
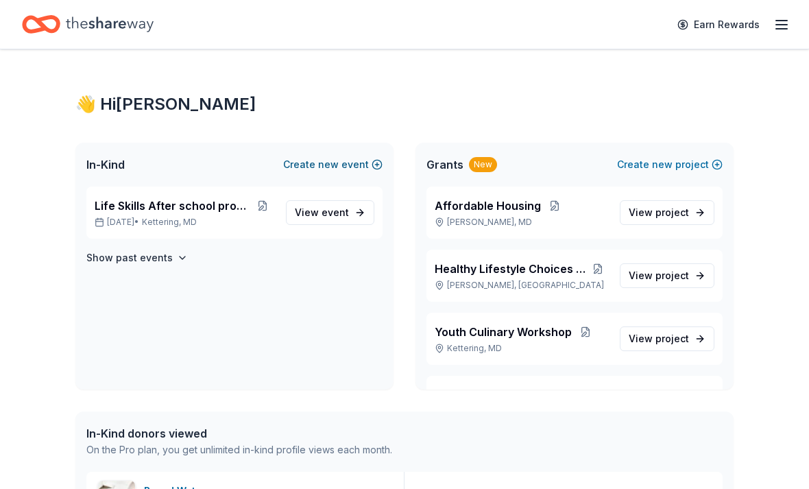
click at [339, 162] on span "new" at bounding box center [328, 164] width 21 height 16
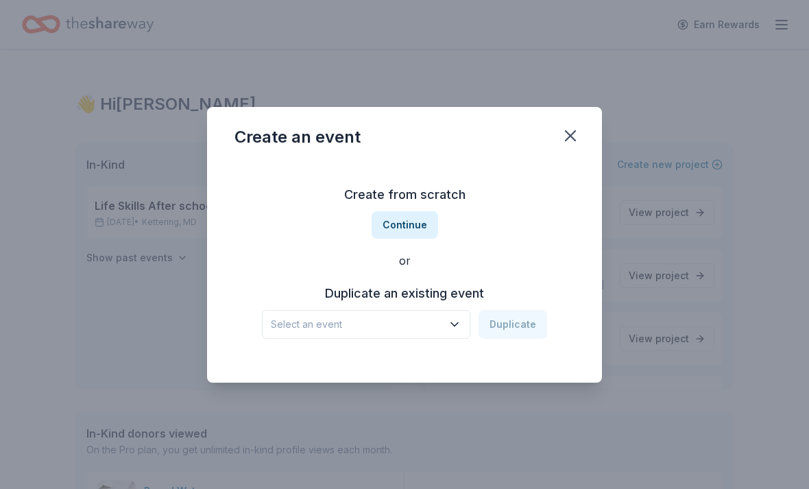
click at [461, 332] on button "Select an event" at bounding box center [366, 324] width 208 height 29
click at [426, 224] on button "Continue" at bounding box center [405, 224] width 67 height 27
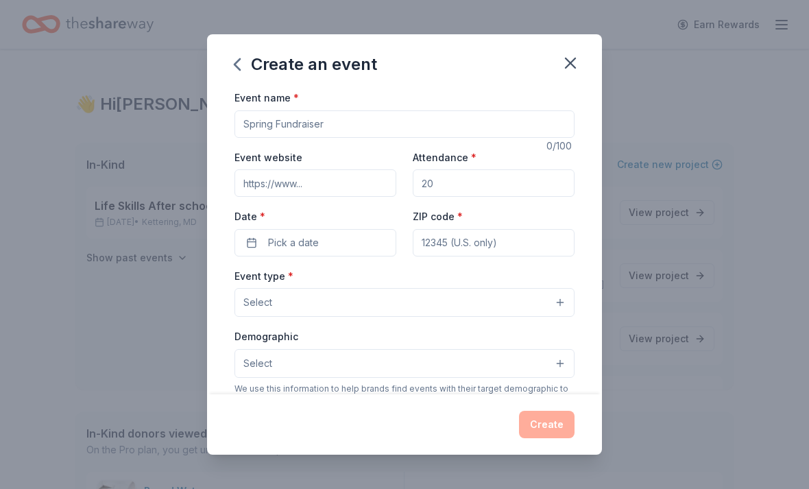
click at [289, 120] on input "Event name *" at bounding box center [404, 123] width 340 height 27
type input "Fall Fundraiser"
click at [477, 184] on input "Attendance *" at bounding box center [494, 182] width 162 height 27
type input "100"
click at [334, 239] on button "Pick a date" at bounding box center [315, 242] width 162 height 27
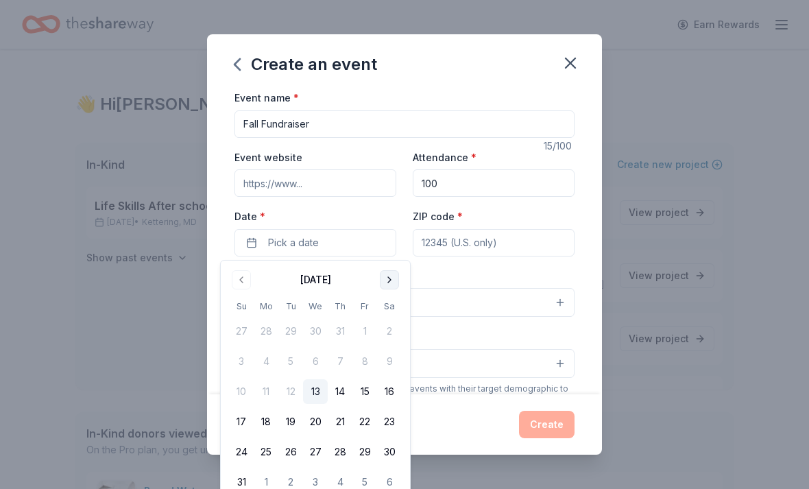
click at [390, 281] on button "Go to next month" at bounding box center [389, 279] width 19 height 19
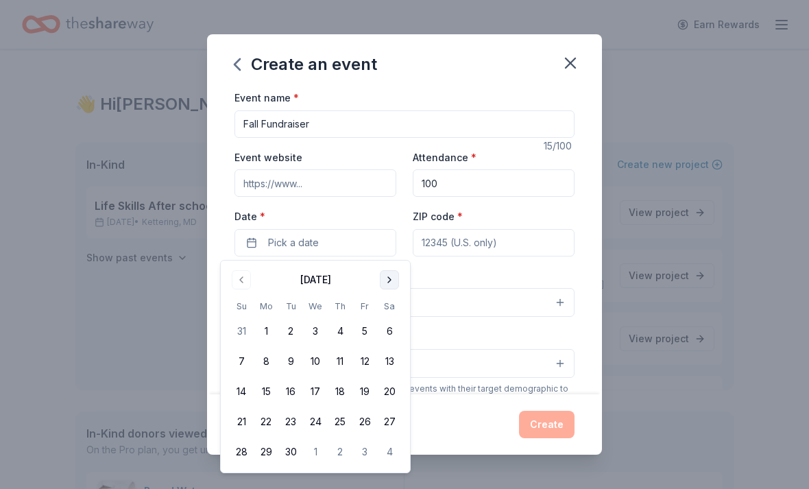
click at [390, 280] on button "Go to next month" at bounding box center [389, 279] width 19 height 19
click at [393, 281] on button "Go to next month" at bounding box center [389, 279] width 19 height 19
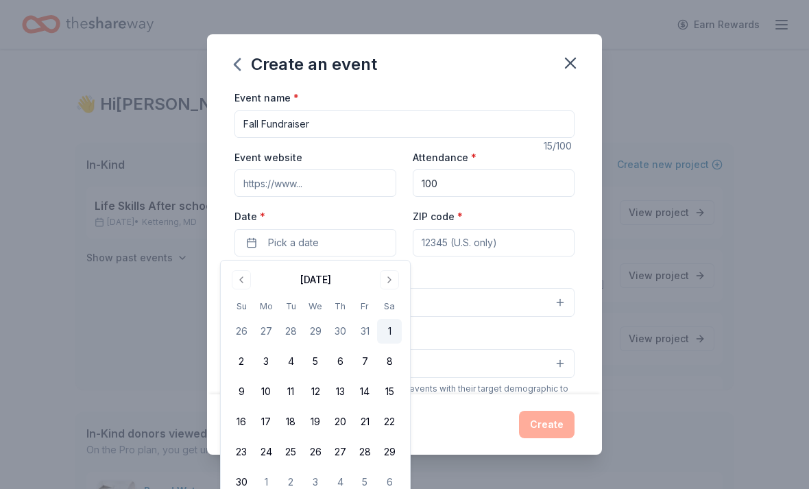
click at [393, 333] on button "1" at bounding box center [389, 331] width 25 height 25
click at [505, 216] on div "ZIP code *" at bounding box center [494, 232] width 162 height 49
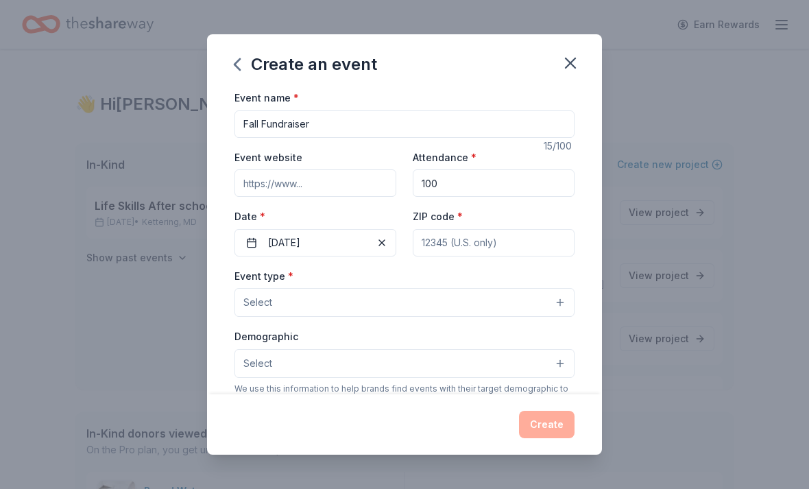
click at [492, 244] on input "ZIP code *" at bounding box center [494, 242] width 162 height 27
type input "20715"
click at [380, 303] on button "Select" at bounding box center [404, 302] width 340 height 29
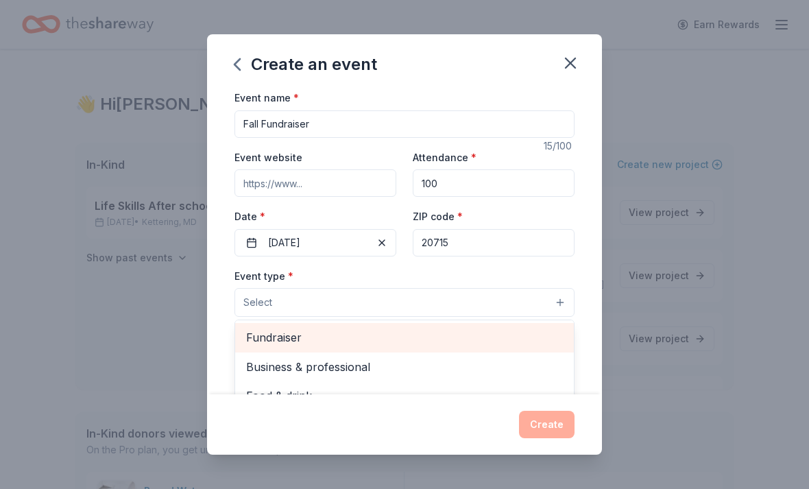
click at [291, 343] on span "Fundraiser" at bounding box center [404, 337] width 317 height 18
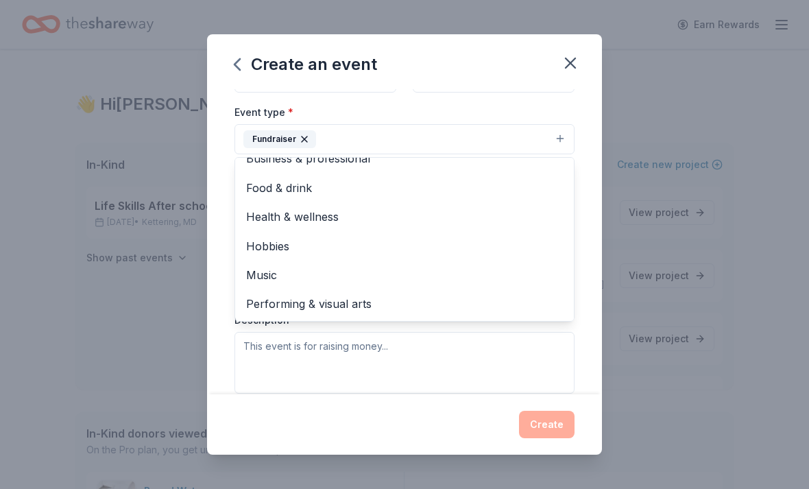
scroll to position [15, 0]
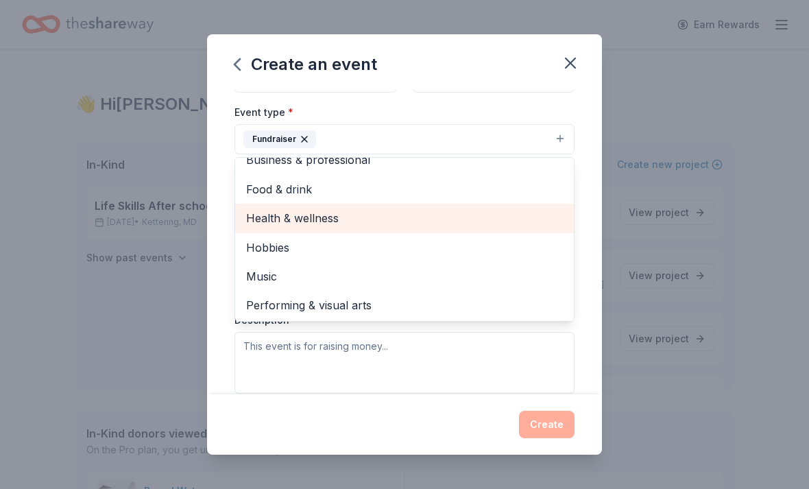
click at [324, 228] on div "Health & wellness" at bounding box center [404, 218] width 339 height 29
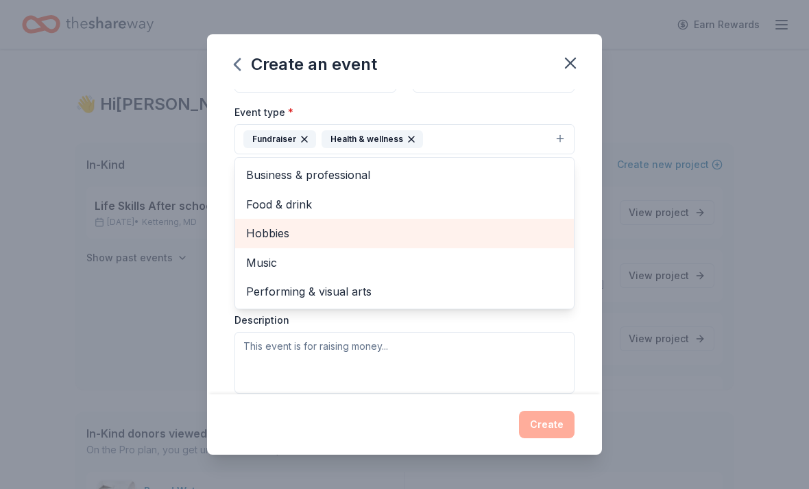
scroll to position [0, 0]
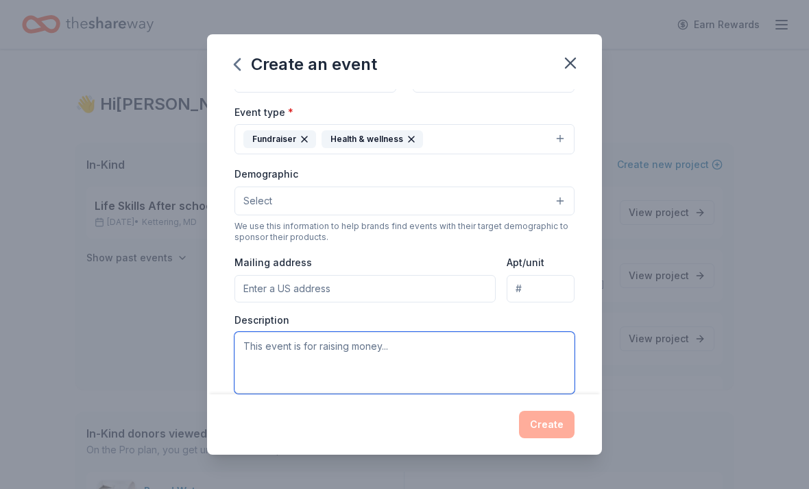
click at [389, 359] on textarea at bounding box center [404, 363] width 340 height 62
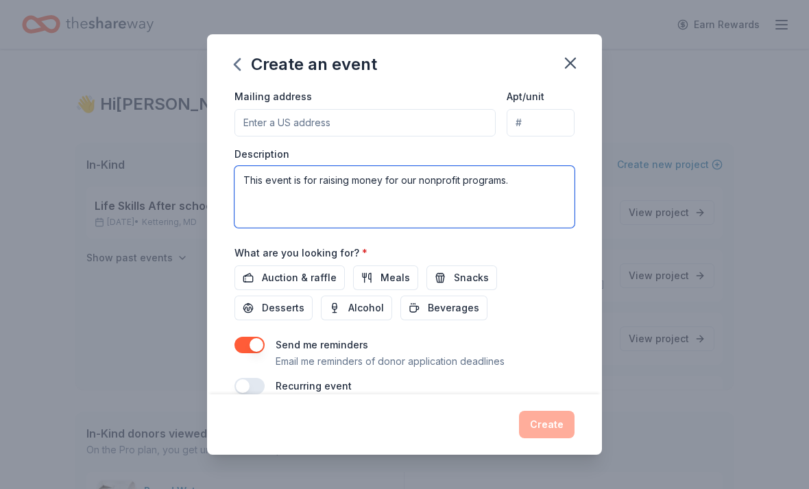
scroll to position [339, 0]
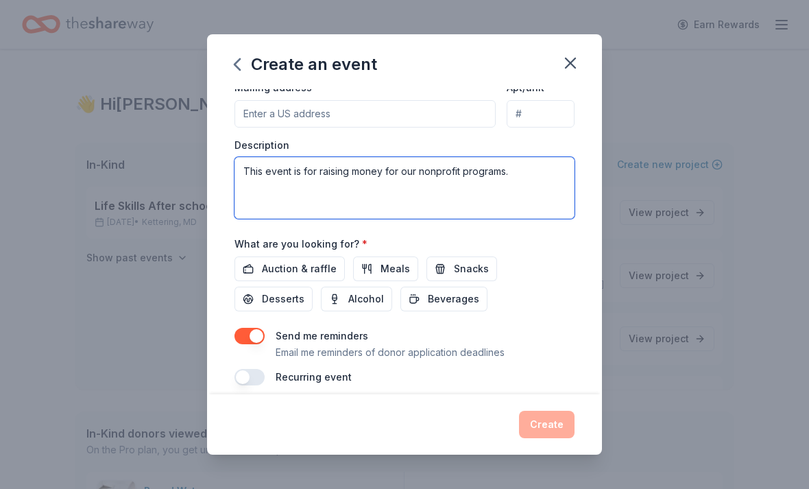
type textarea "This event is for raising money for our nonprofit programs."
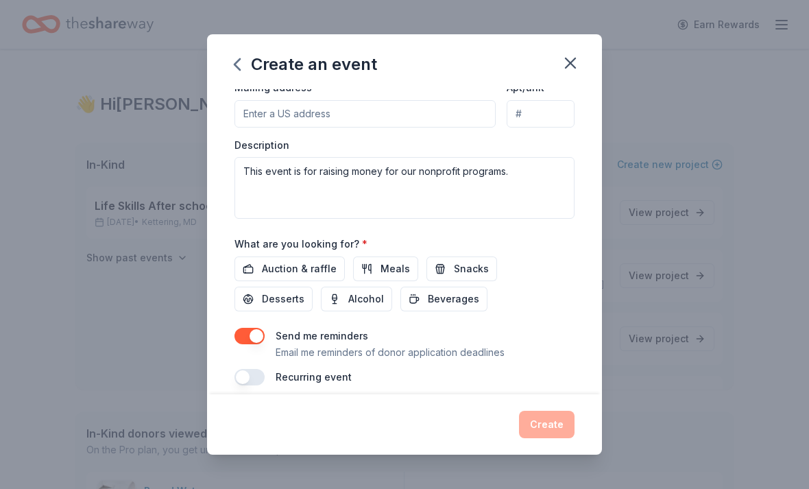
click at [246, 339] on button "button" at bounding box center [249, 336] width 30 height 16
click at [303, 274] on span "Auction & raffle" at bounding box center [299, 269] width 75 height 16
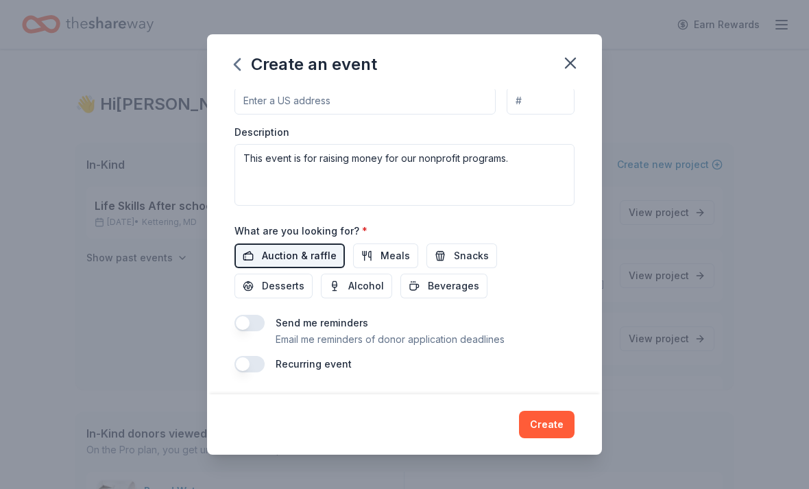
scroll to position [353, 0]
click at [544, 424] on button "Create" at bounding box center [547, 424] width 56 height 27
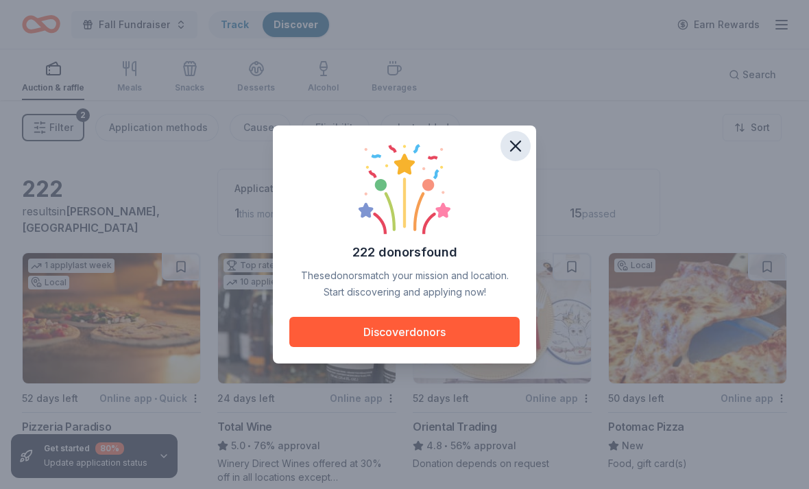
click at [514, 144] on icon "button" at bounding box center [516, 146] width 10 height 10
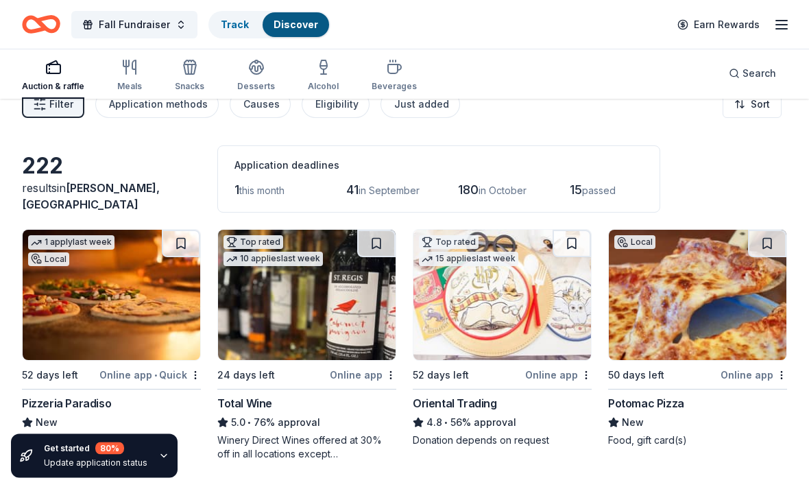
scroll to position [18, 0]
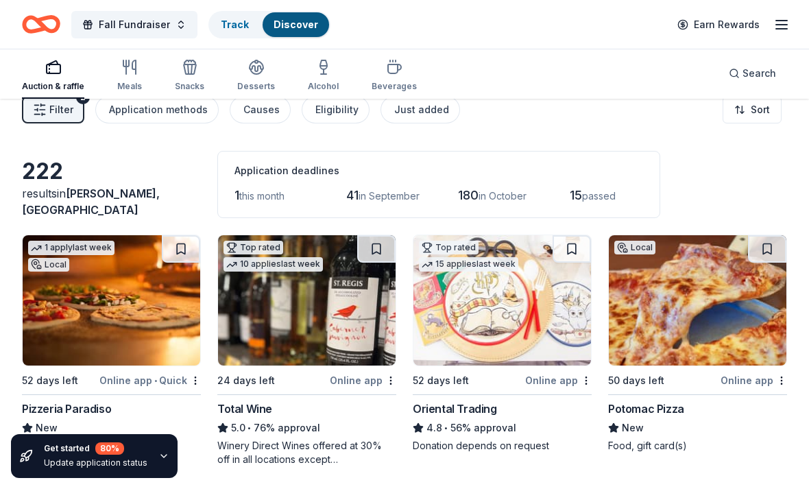
click at [315, 322] on img at bounding box center [307, 300] width 178 height 130
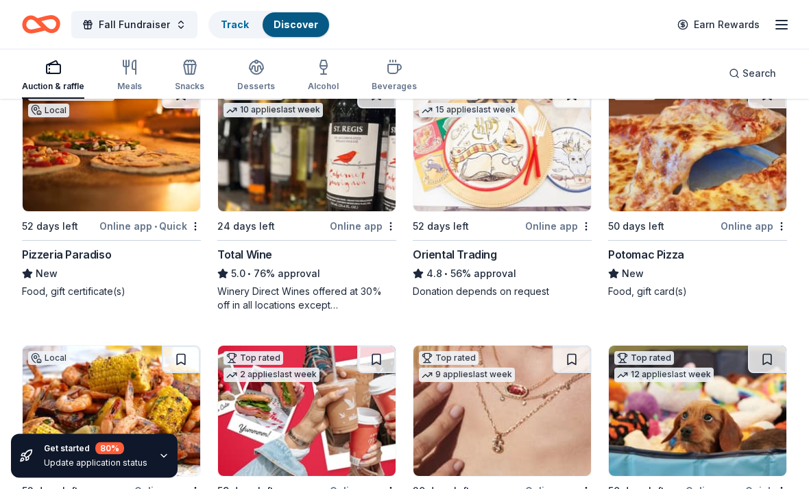
scroll to position [172, 0]
click at [530, 160] on img at bounding box center [502, 146] width 178 height 130
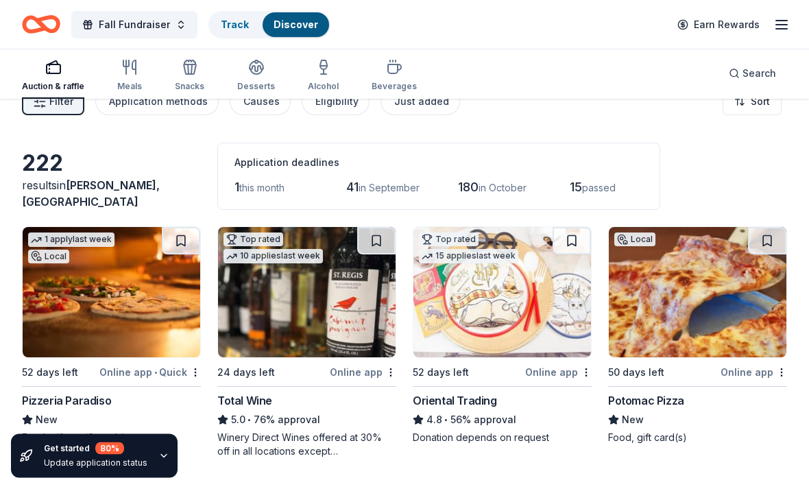
scroll to position [0, 0]
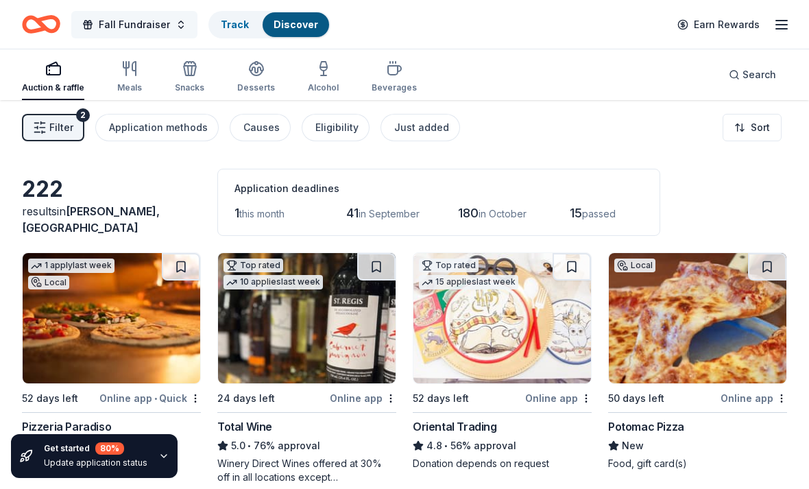
click at [176, 33] on button "Fall Fundraiser" at bounding box center [134, 24] width 126 height 27
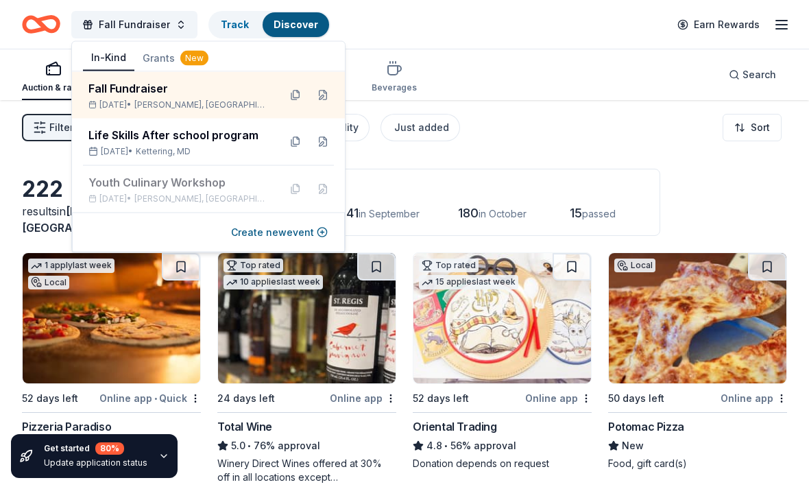
click at [448, 38] on div "Fall Fundraiser Track Discover Earn Rewards" at bounding box center [404, 24] width 765 height 32
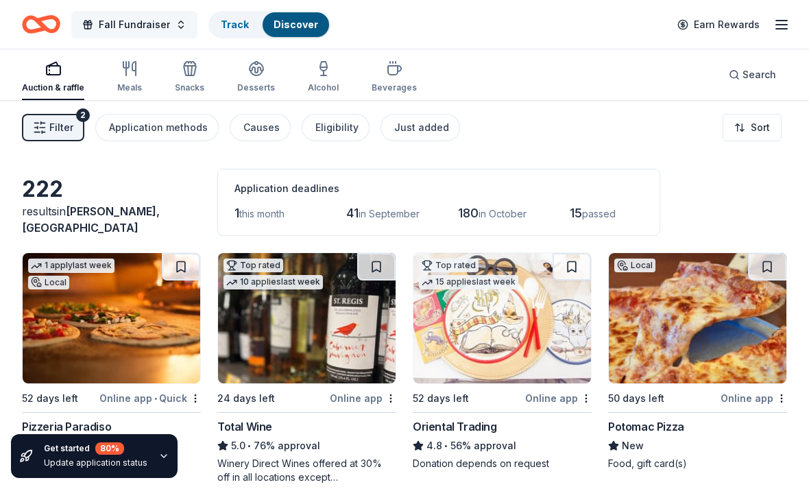
click at [143, 27] on span "Fall Fundraiser" at bounding box center [134, 24] width 71 height 16
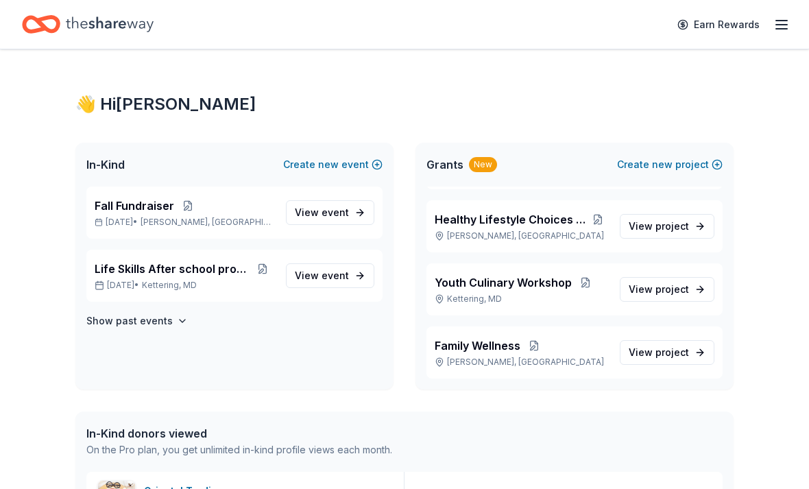
scroll to position [49, 0]
click at [490, 354] on div "Family Wellness Bowie, MD" at bounding box center [522, 352] width 174 height 30
click at [682, 354] on span "project" at bounding box center [672, 352] width 34 height 12
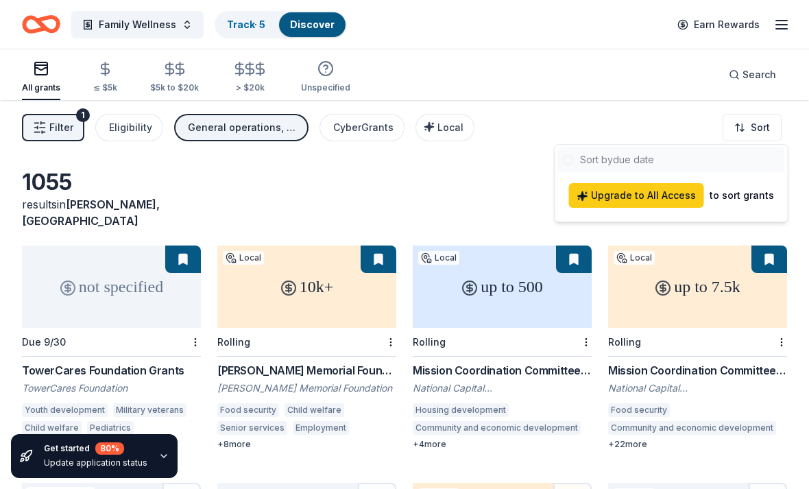
click at [757, 127] on html "Family Wellness Track · 5 Discover Earn Rewards All grants ≤ $5k $5k to $20k > …" at bounding box center [404, 244] width 809 height 489
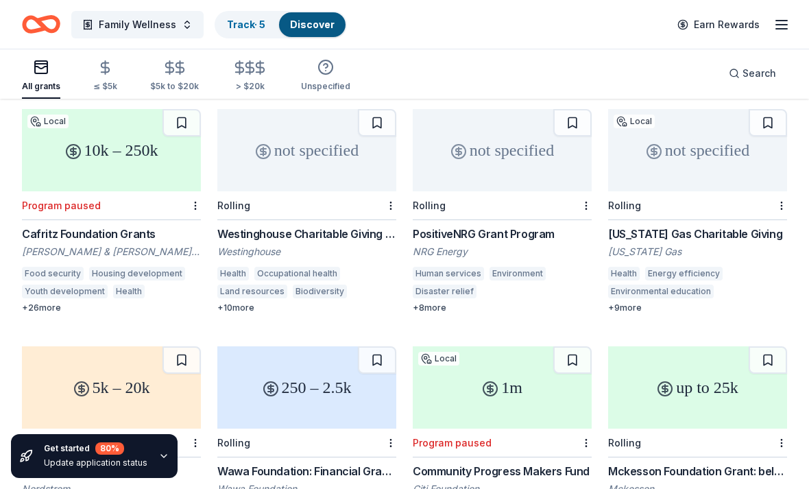
scroll to position [847, 0]
click at [737, 70] on div "Search" at bounding box center [752, 73] width 47 height 16
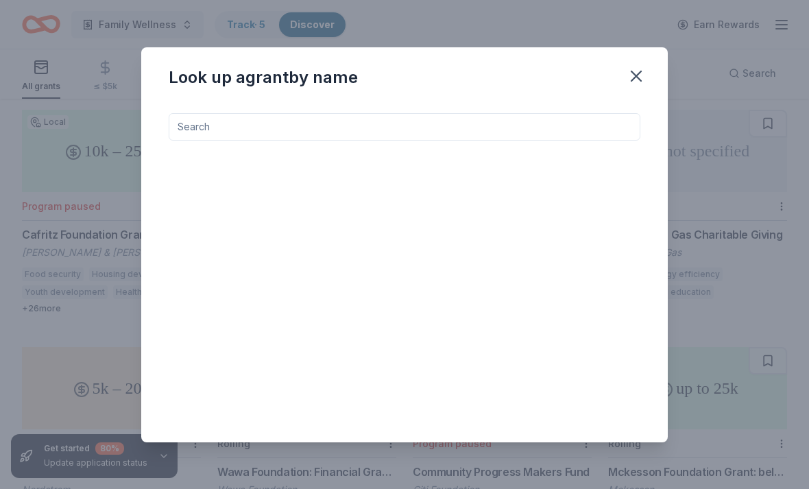
click at [417, 125] on input at bounding box center [405, 126] width 472 height 27
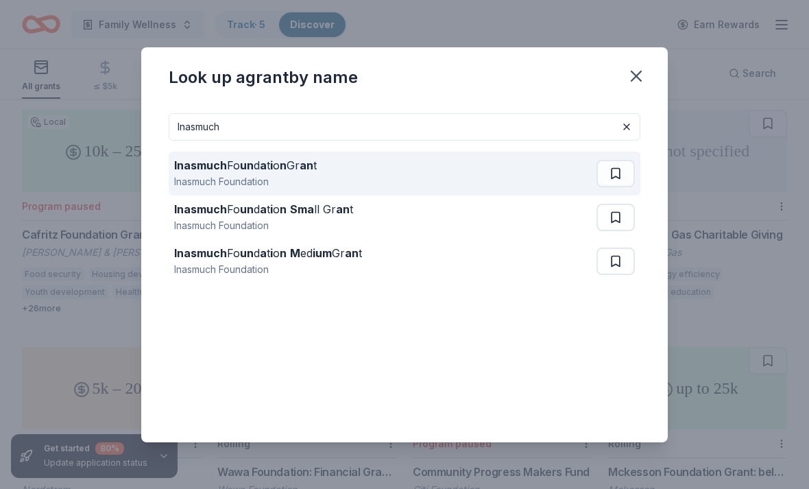
type input "Inasmuch"
click at [298, 171] on div "Inasmuch Fo un d a t i o n Gr an t" at bounding box center [245, 165] width 143 height 16
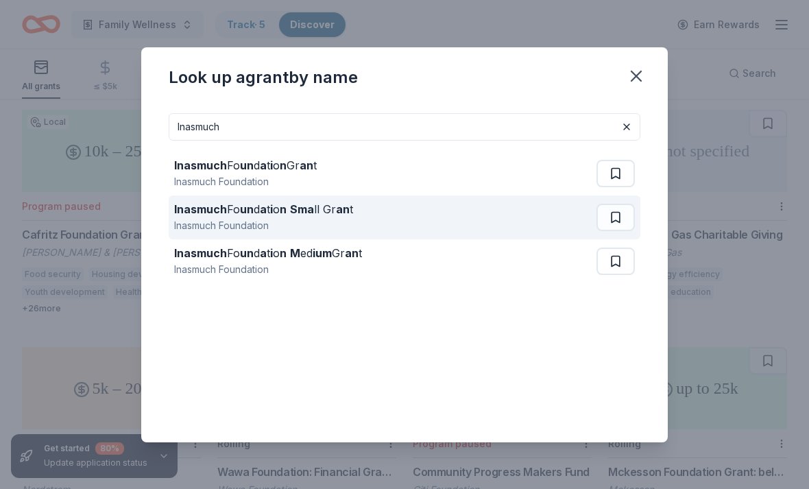
click at [312, 213] on strong "Sma" at bounding box center [302, 209] width 24 height 14
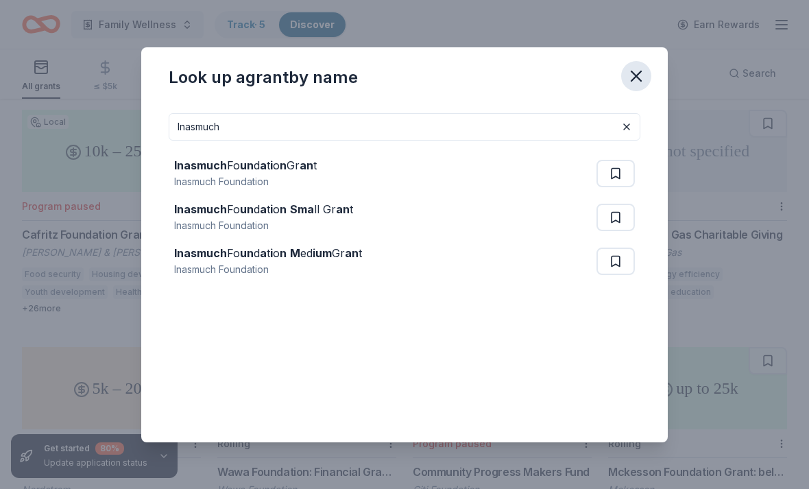
click at [640, 75] on icon "button" at bounding box center [636, 76] width 19 height 19
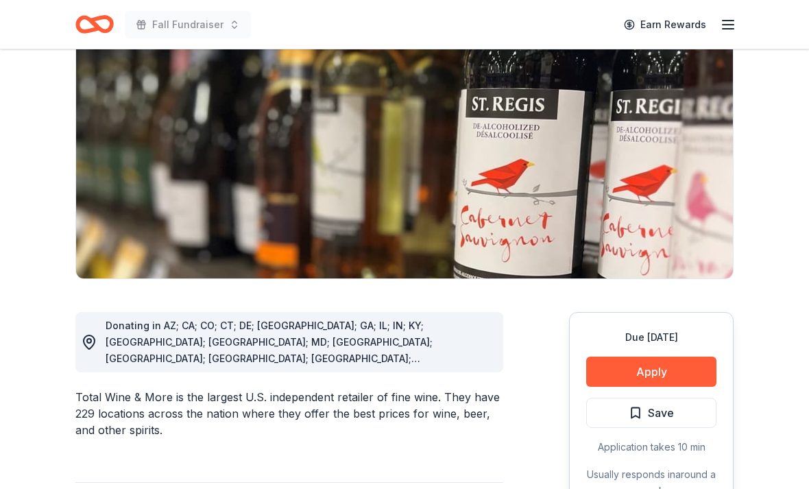
scroll to position [147, 0]
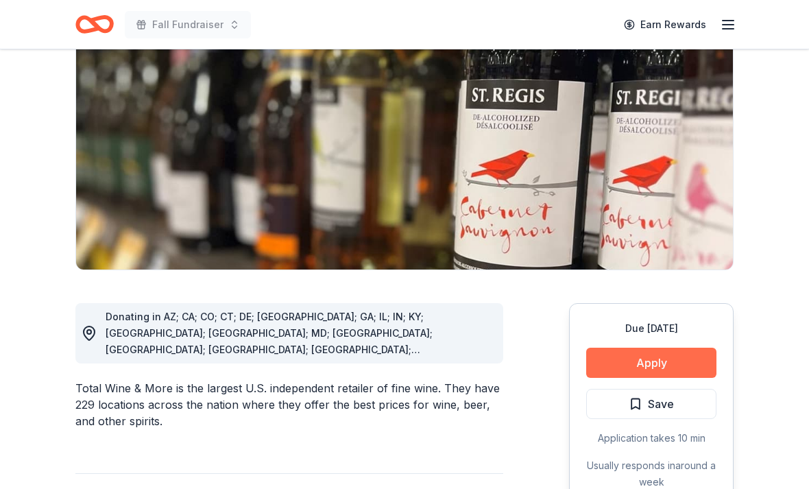
click at [649, 357] on button "Apply" at bounding box center [651, 363] width 130 height 30
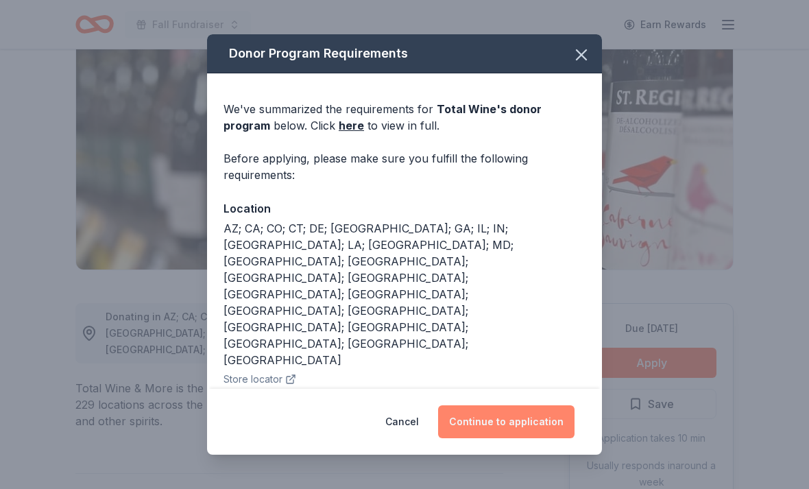
click at [507, 438] on button "Continue to application" at bounding box center [506, 421] width 136 height 33
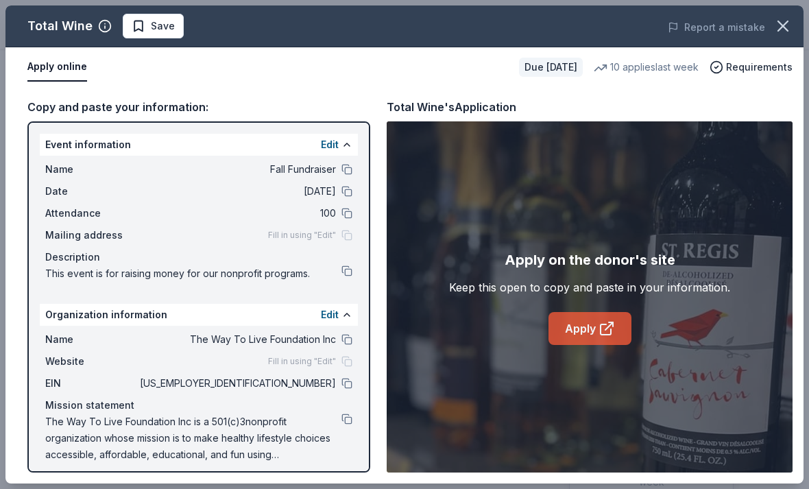
click at [583, 345] on link "Apply" at bounding box center [590, 328] width 83 height 33
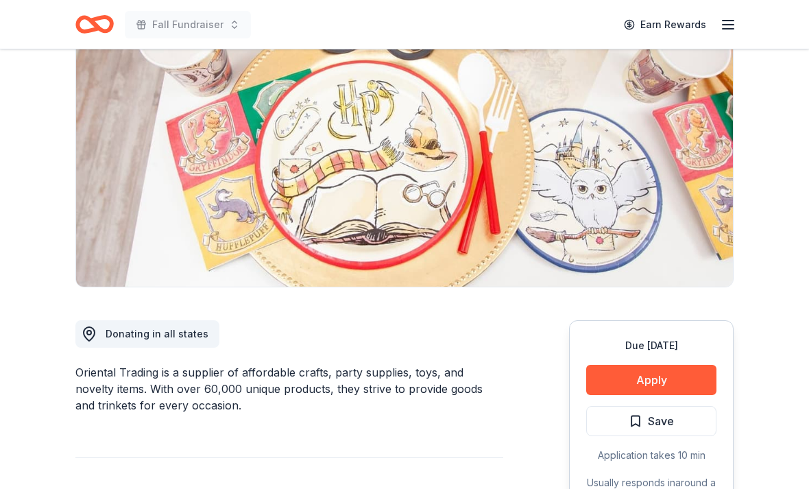
scroll to position [135, 0]
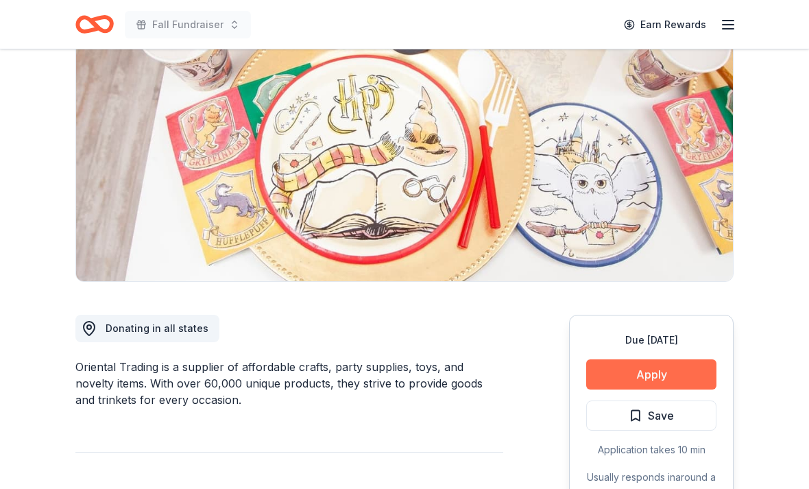
click at [649, 377] on button "Apply" at bounding box center [651, 374] width 130 height 30
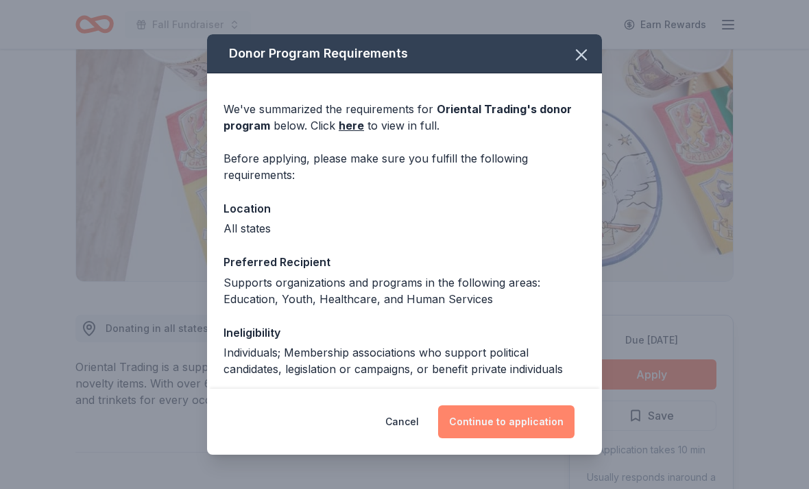
click at [517, 438] on button "Continue to application" at bounding box center [506, 421] width 136 height 33
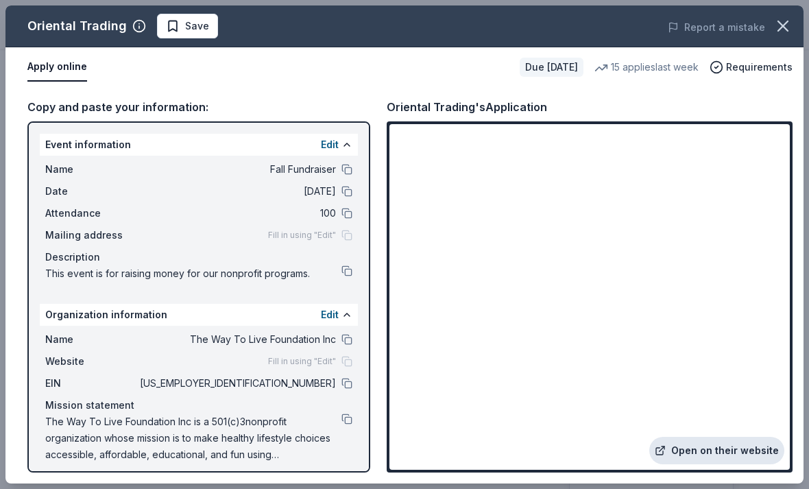
click at [725, 464] on link "Open on their website" at bounding box center [716, 450] width 135 height 27
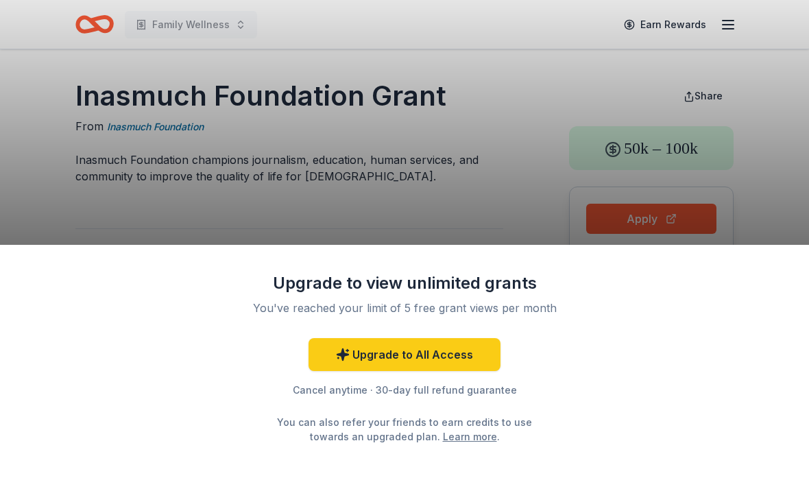
click at [655, 220] on div "Upgrade to view unlimited grants You've reached your limit of 5 free grant view…" at bounding box center [404, 244] width 809 height 489
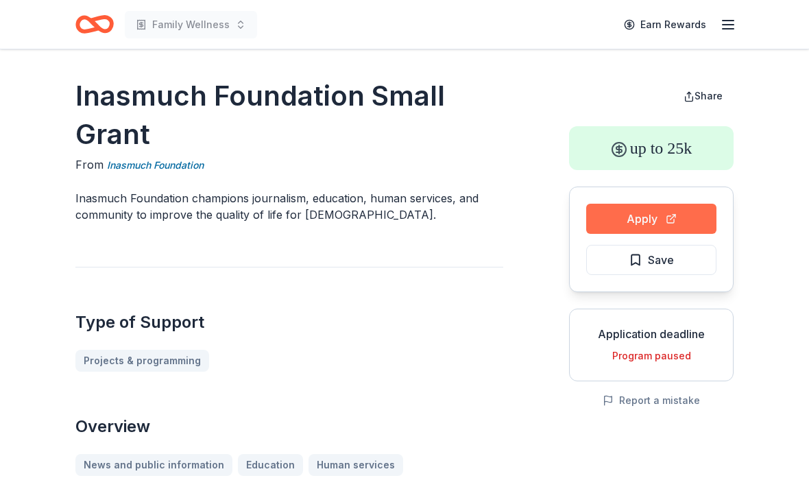
click at [673, 215] on button "Apply" at bounding box center [651, 219] width 130 height 30
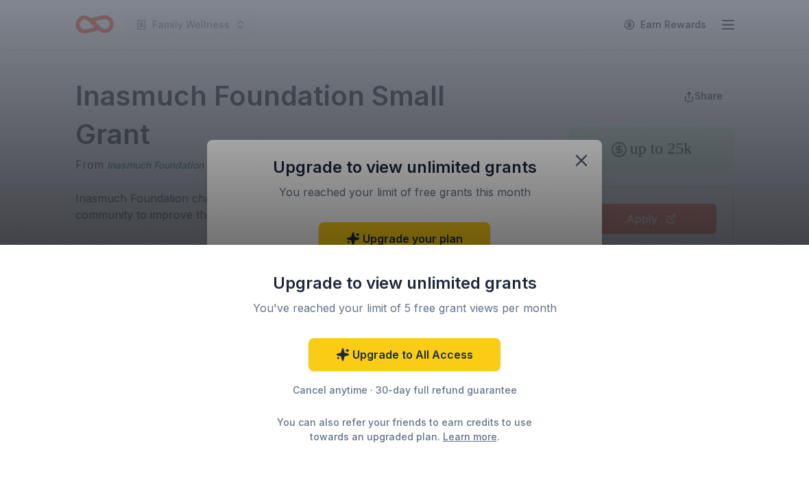
click at [570, 163] on div "Upgrade to view unlimited grants You've reached your limit of 5 free grant view…" at bounding box center [404, 244] width 809 height 489
click at [582, 151] on div "Upgrade to view unlimited grants You've reached your limit of 5 free grant view…" at bounding box center [404, 244] width 809 height 489
click at [583, 154] on div "Upgrade to view unlimited grants You've reached your limit of 5 free grant view…" at bounding box center [404, 244] width 809 height 489
click at [577, 163] on div "Upgrade to view unlimited grants You've reached your limit of 5 free grant view…" at bounding box center [404, 244] width 809 height 489
click at [630, 72] on div "Upgrade to view unlimited grants You've reached your limit of 5 free grant view…" at bounding box center [404, 244] width 809 height 489
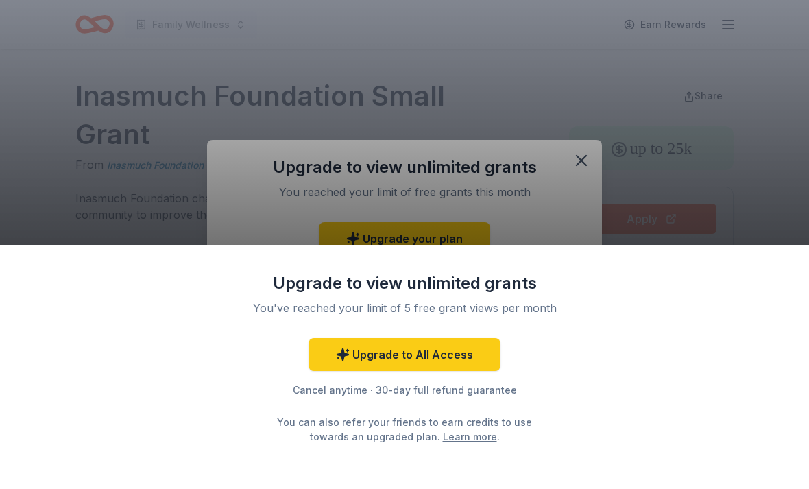
click at [568, 164] on div "Upgrade to view unlimited grants You've reached your limit of 5 free grant view…" at bounding box center [404, 244] width 809 height 489
